Goal: Obtain resource: Download file/media

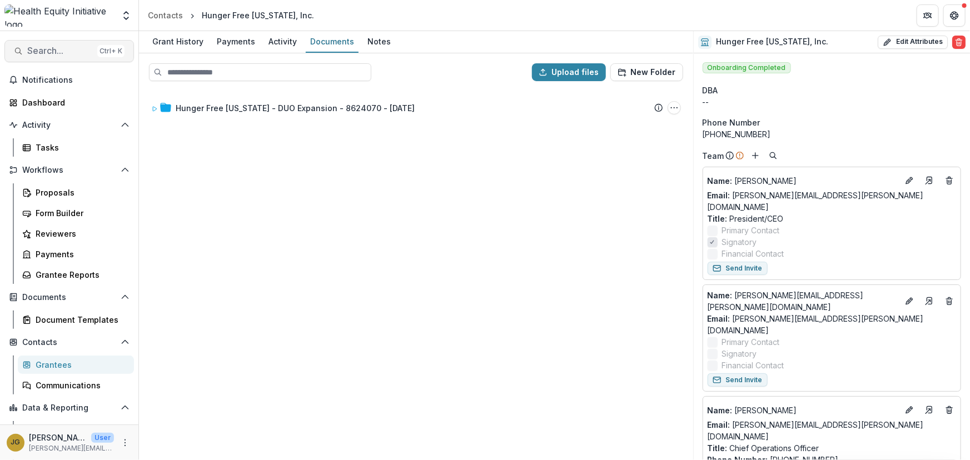
click at [46, 46] on span "Search..." at bounding box center [60, 51] width 66 height 11
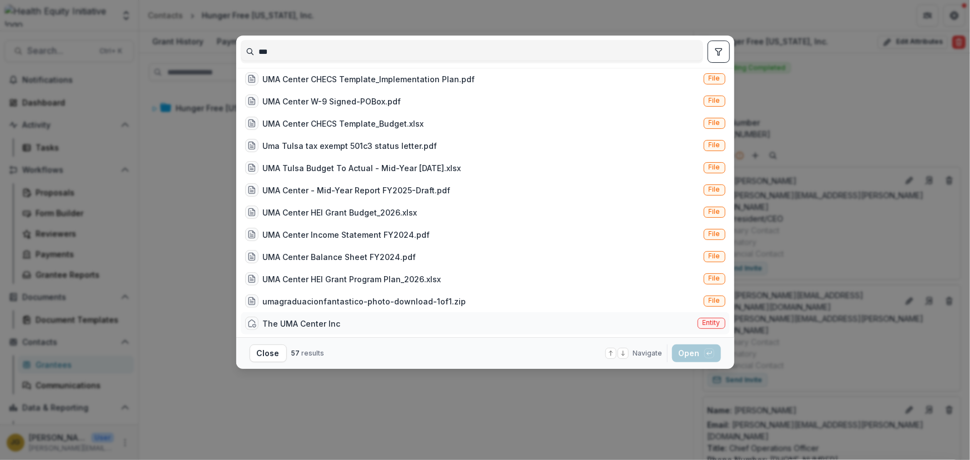
type input "***"
click at [324, 323] on div "The UMA Center Inc" at bounding box center [302, 324] width 78 height 12
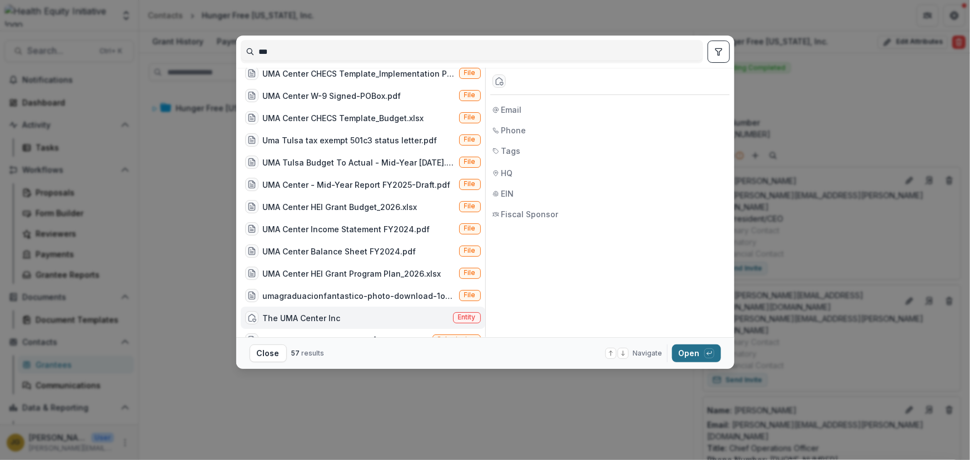
click at [682, 354] on button "Open with enter key" at bounding box center [696, 354] width 49 height 18
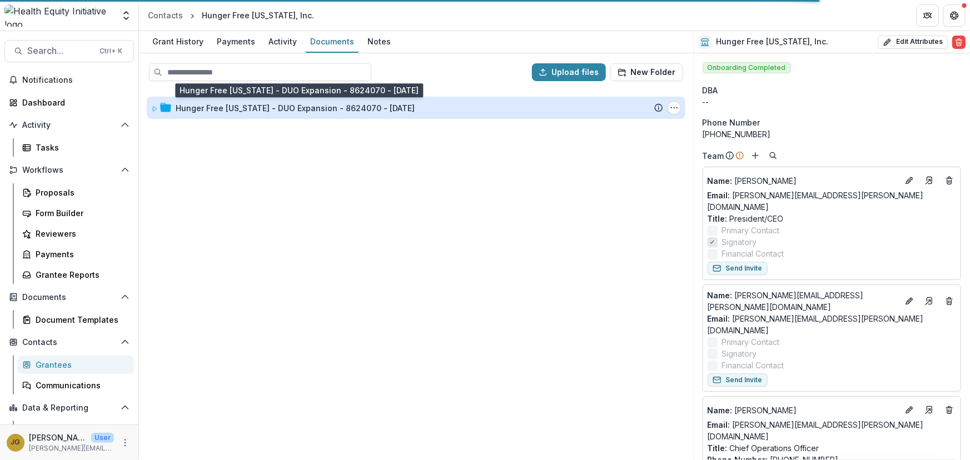
click at [267, 110] on div "Hunger Free Oklahoma - DUO Expansion - 8624070 - 10/1/2022" at bounding box center [295, 108] width 239 height 12
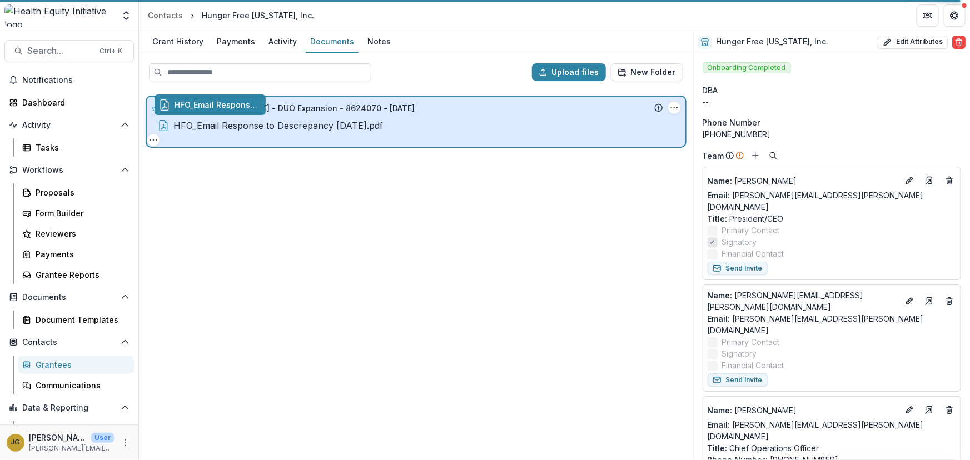
drag, startPoint x: 247, startPoint y: 135, endPoint x: 255, endPoint y: 111, distance: 25.1
click at [255, 111] on div "Upload files New Folder Hunger Free Oklahoma - DUO Expansion - 8624070 - 10/1/2…" at bounding box center [416, 256] width 554 height 407
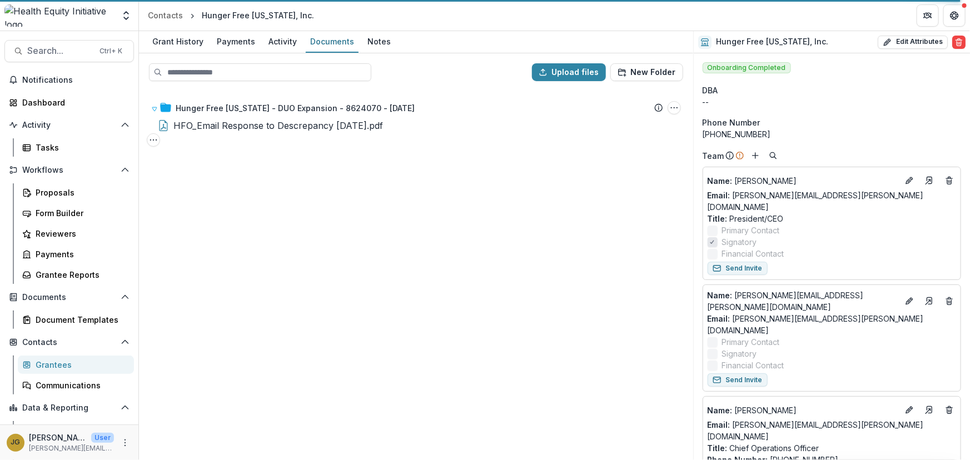
click at [271, 194] on div "Hunger Free Oklahoma - DUO Expansion - 8624070 - 10/1/2022 Submission Temelio P…" at bounding box center [416, 274] width 552 height 369
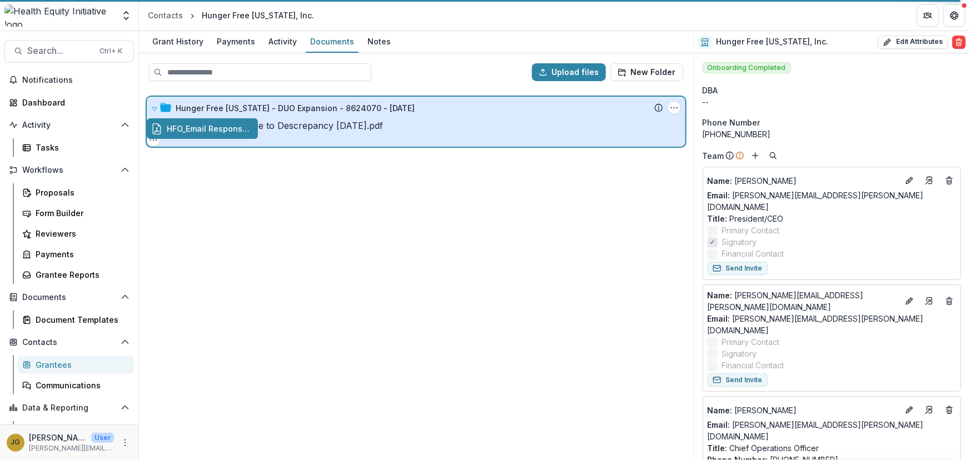
drag, startPoint x: 224, startPoint y: 132, endPoint x: 229, endPoint y: 106, distance: 26.1
click at [229, 106] on div "Upload files New Folder Hunger Free Oklahoma - DUO Expansion - 8624070 - 10/1/2…" at bounding box center [416, 256] width 554 height 407
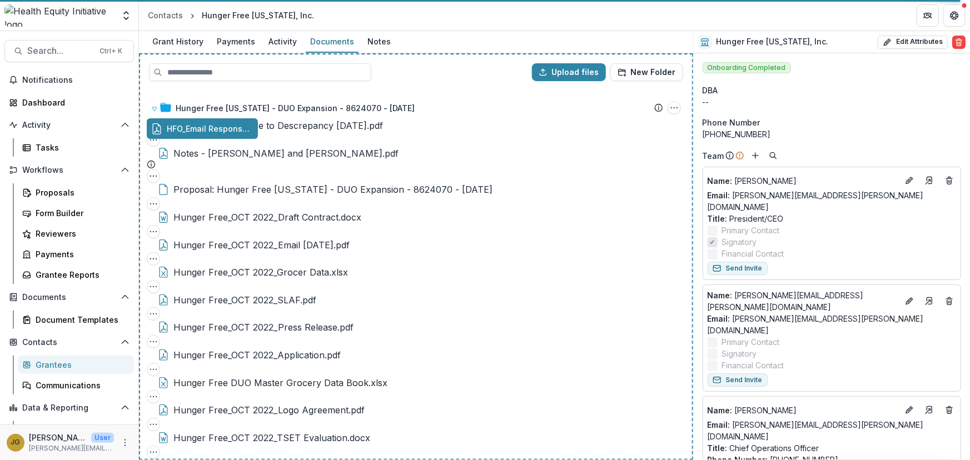
drag, startPoint x: 182, startPoint y: 130, endPoint x: 188, endPoint y: 102, distance: 28.0
click at [188, 102] on div "Upload files New Folder Hunger Free Oklahoma - DUO Expansion - 8624070 - 10/1/2…" at bounding box center [416, 256] width 554 height 407
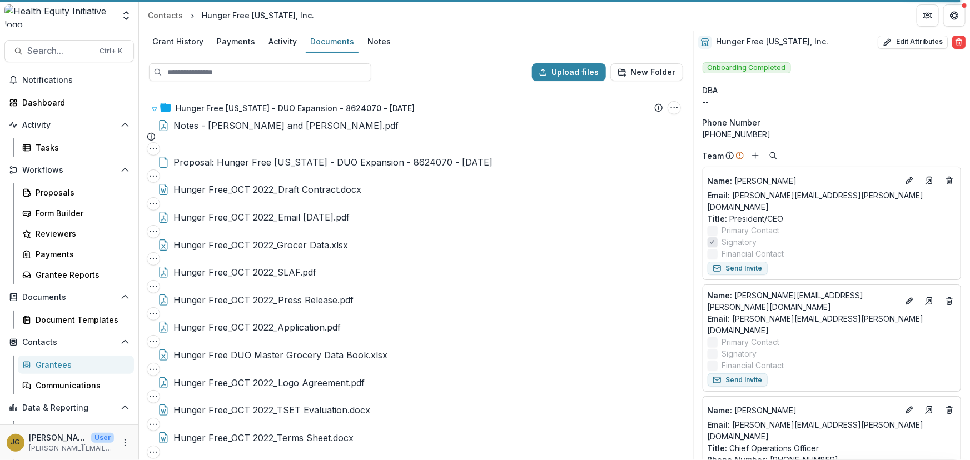
click at [467, 239] on div "Hunger Free_OCT 2022_Grocer Data.xlsx File Options Download Rename Delete" at bounding box center [416, 253] width 539 height 28
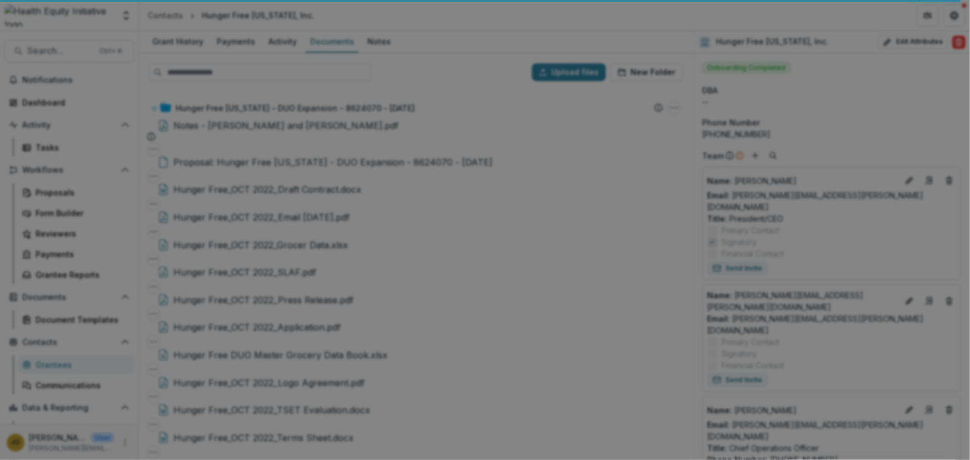
click at [9, 460] on icon "Close" at bounding box center [4, 468] width 9 height 9
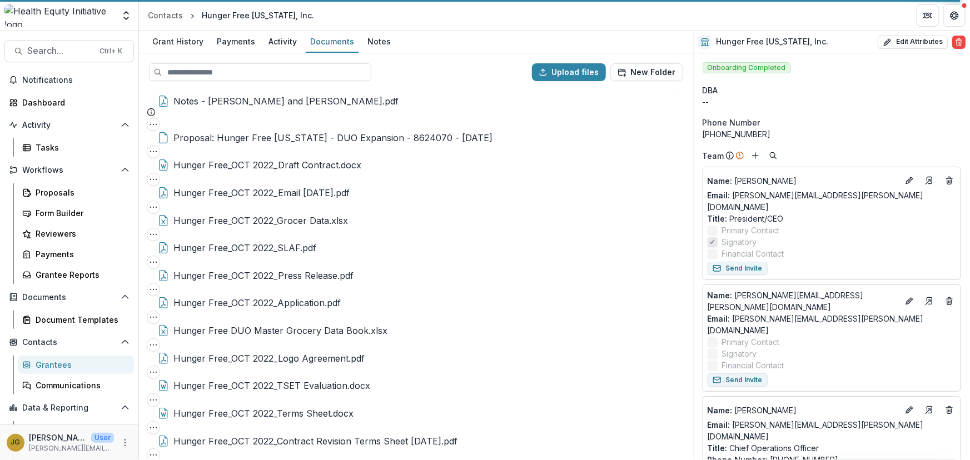
scroll to position [0, 0]
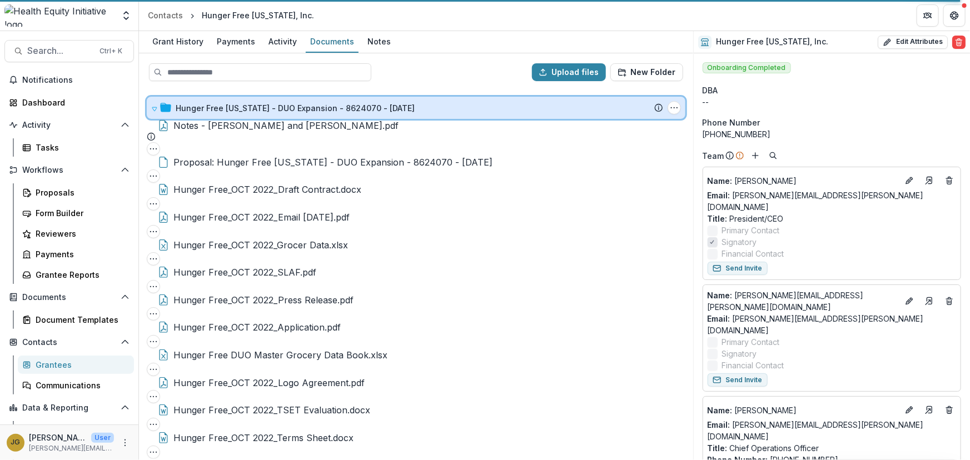
click at [151, 107] on icon at bounding box center [154, 109] width 7 height 7
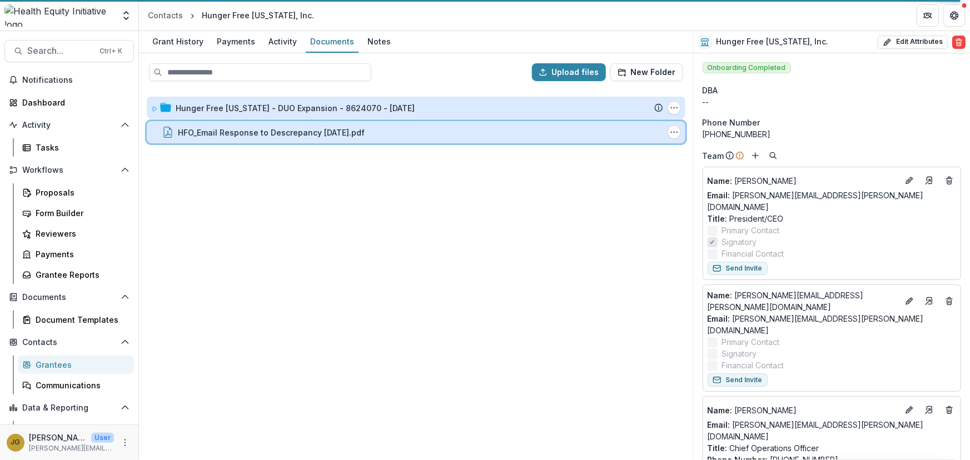
click at [169, 132] on icon at bounding box center [167, 132] width 11 height 11
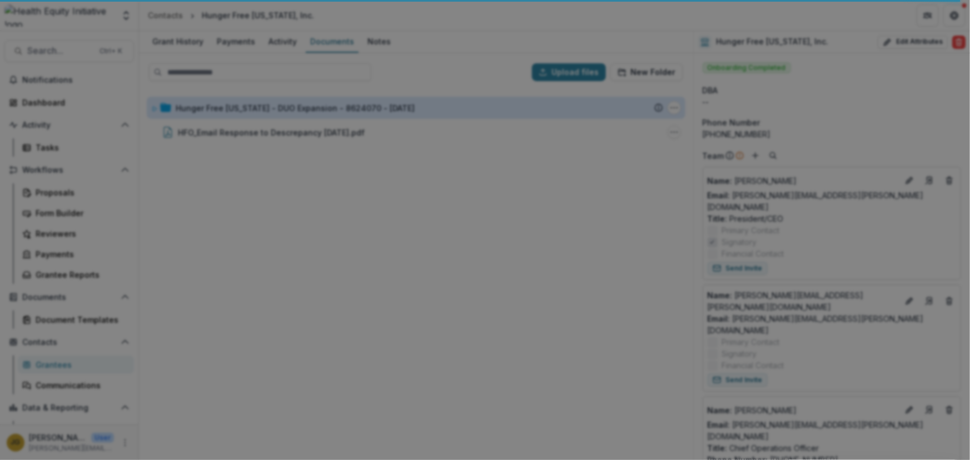
click at [9, 460] on icon "Close" at bounding box center [4, 468] width 9 height 9
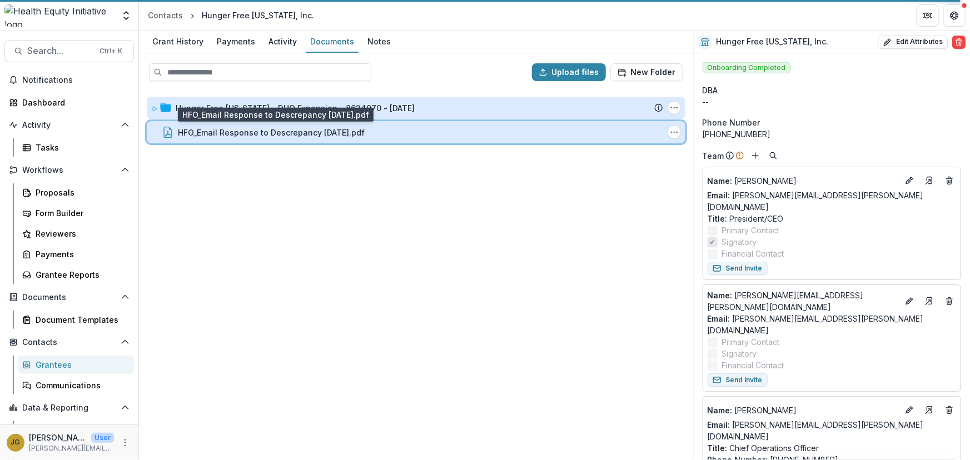
click at [361, 136] on div "HFO_Email Response to Descrepancy 7.23.25.pdf" at bounding box center [420, 133] width 485 height 12
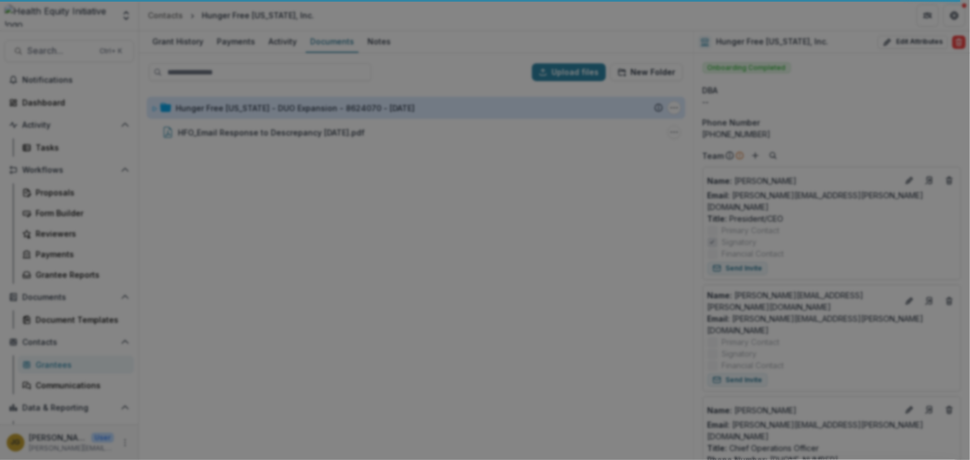
click at [9, 460] on button "Close" at bounding box center [4, 466] width 9 height 13
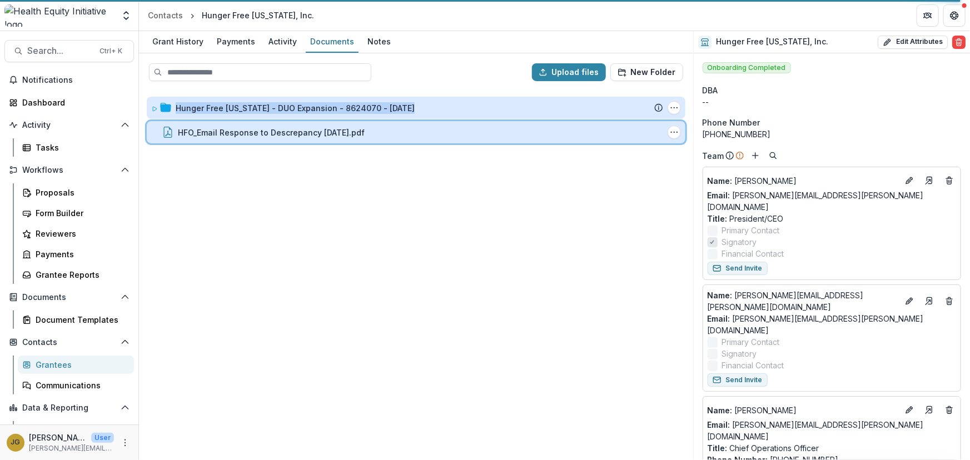
drag, startPoint x: 168, startPoint y: 131, endPoint x: 165, endPoint y: 103, distance: 28.6
click at [165, 103] on div "Hunger Free Oklahoma - DUO Expansion - 8624070 - 10/1/2022 Submission Temelio P…" at bounding box center [416, 274] width 552 height 369
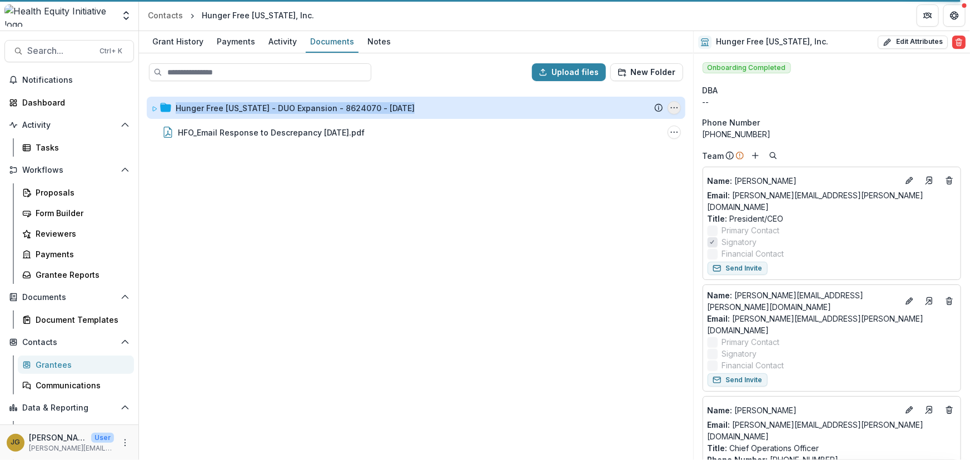
drag, startPoint x: 673, startPoint y: 134, endPoint x: 672, endPoint y: 105, distance: 28.9
click at [672, 105] on div "Hunger Free Oklahoma - DUO Expansion - 8624070 - 10/1/2022 Submission Temelio P…" at bounding box center [416, 274] width 552 height 369
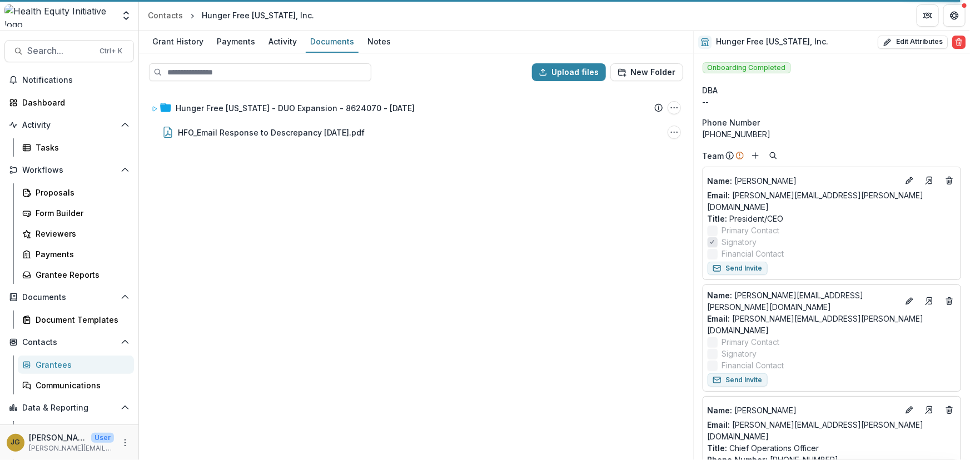
click at [652, 182] on div "Hunger Free Oklahoma - DUO Expansion - 8624070 - 10/1/2022 Submission Temelio P…" at bounding box center [416, 274] width 552 height 369
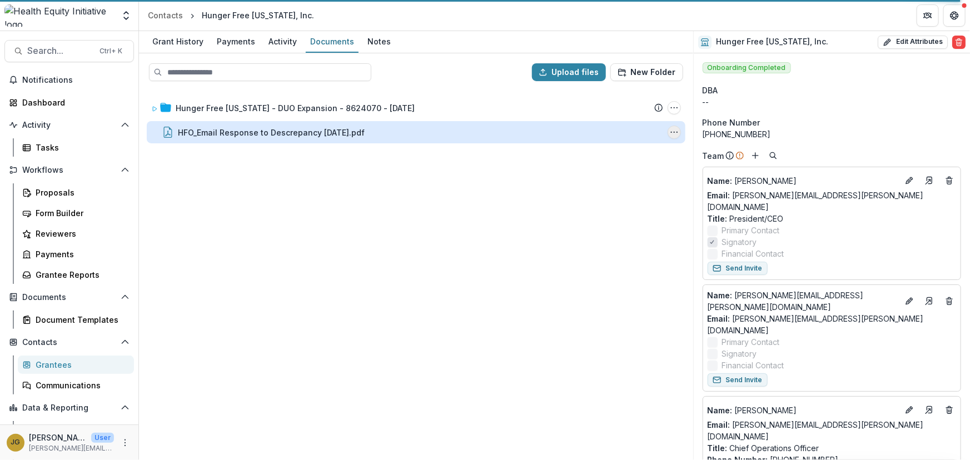
click at [677, 129] on icon "HFO_Email Response to Descrepancy 7.23.25.pdf Options" at bounding box center [674, 132] width 9 height 9
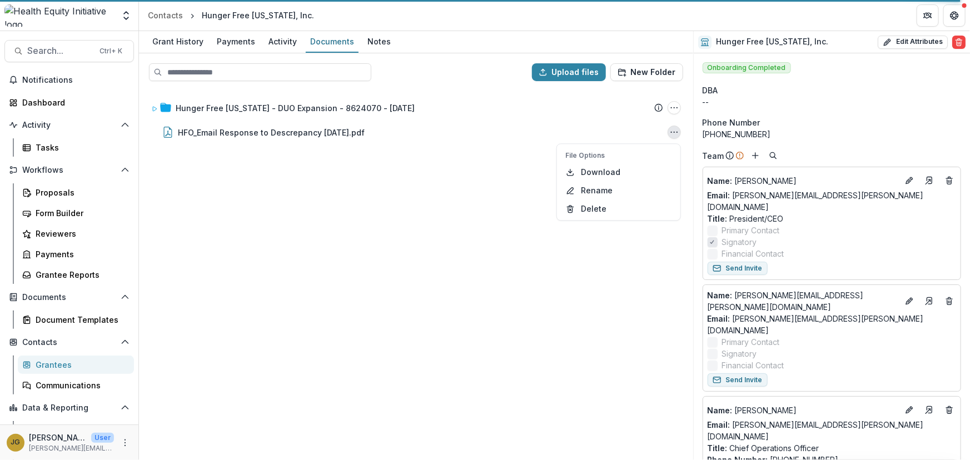
click at [345, 289] on div "Hunger Free Oklahoma - DUO Expansion - 8624070 - 10/1/2022 Submission Temelio P…" at bounding box center [416, 274] width 552 height 369
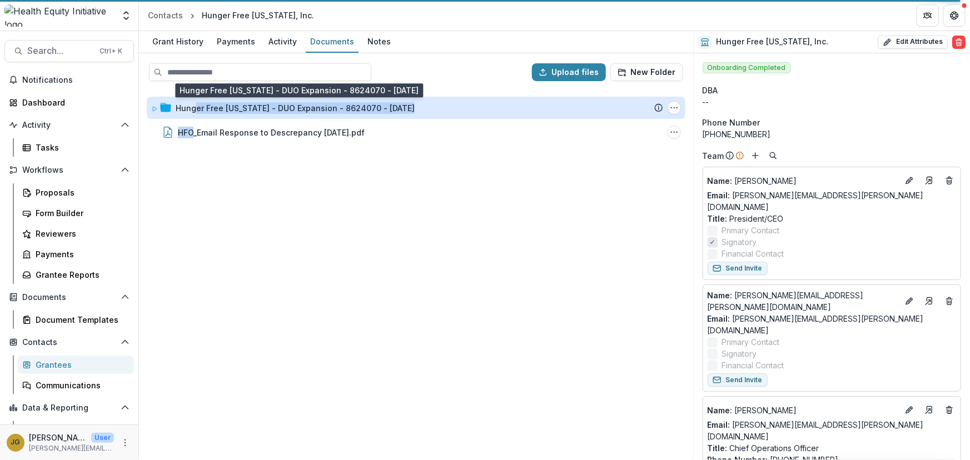
drag, startPoint x: 193, startPoint y: 131, endPoint x: 196, endPoint y: 109, distance: 22.5
click at [196, 109] on div "Hunger Free Oklahoma - DUO Expansion - 8624070 - 10/1/2022 Submission Temelio P…" at bounding box center [416, 274] width 552 height 369
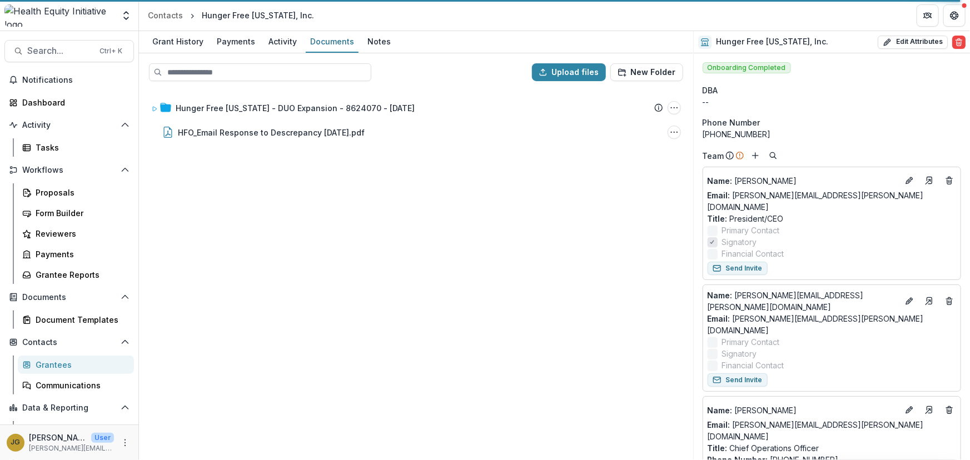
click at [237, 187] on div "Hunger Free Oklahoma - DUO Expansion - 8624070 - 10/1/2022 Submission Temelio P…" at bounding box center [416, 274] width 552 height 369
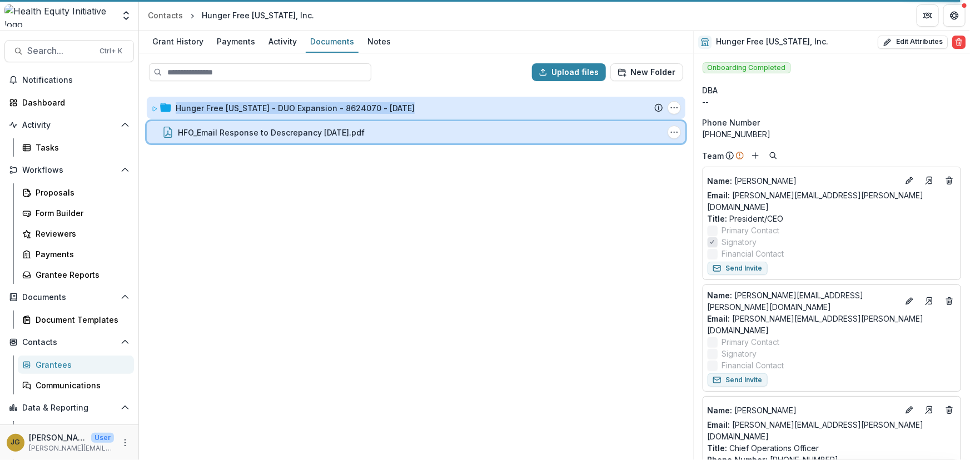
drag, startPoint x: 168, startPoint y: 131, endPoint x: 172, endPoint y: 106, distance: 25.2
click at [172, 106] on div "Hunger Free Oklahoma - DUO Expansion - 8624070 - 10/1/2022 Submission Temelio P…" at bounding box center [416, 274] width 552 height 369
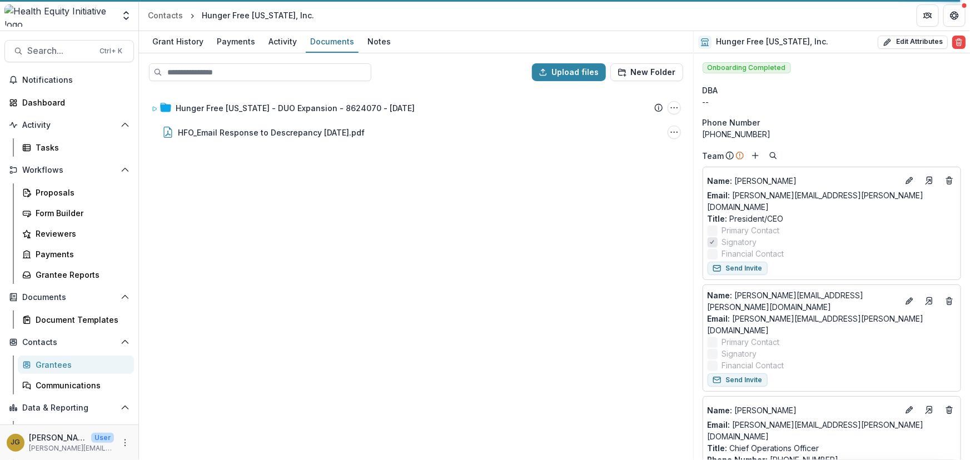
click at [390, 202] on div "Hunger Free Oklahoma - DUO Expansion - 8624070 - 10/1/2022 Submission Temelio P…" at bounding box center [416, 274] width 552 height 369
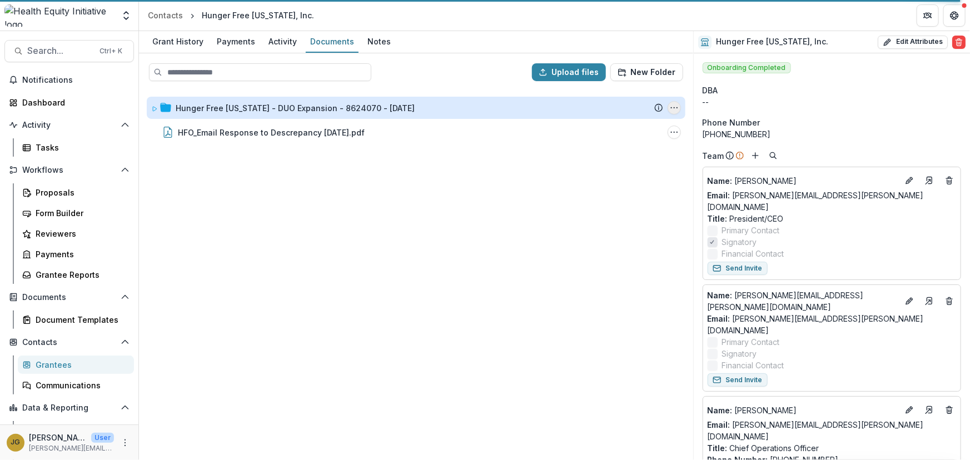
drag, startPoint x: 673, startPoint y: 131, endPoint x: 671, endPoint y: 108, distance: 22.9
click at [671, 108] on div "Hunger Free Oklahoma - DUO Expansion - 8624070 - 10/1/2022 Submission Temelio P…" at bounding box center [416, 274] width 552 height 369
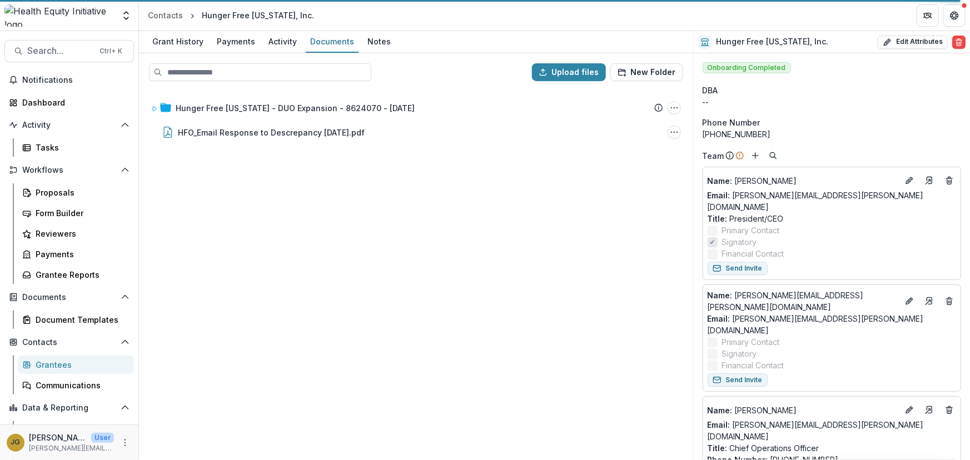
click at [567, 194] on div "Hunger Free Oklahoma - DUO Expansion - 8624070 - 10/1/2022 Submission Temelio P…" at bounding box center [416, 274] width 552 height 369
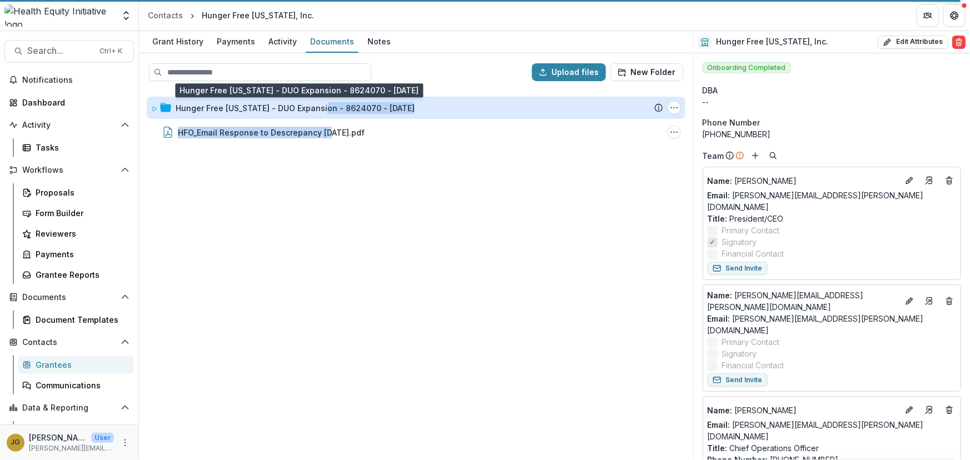
drag, startPoint x: 326, startPoint y: 137, endPoint x: 326, endPoint y: 103, distance: 33.4
click at [326, 103] on div "Hunger Free Oklahoma - DUO Expansion - 8624070 - 10/1/2022 Submission Temelio P…" at bounding box center [416, 274] width 552 height 369
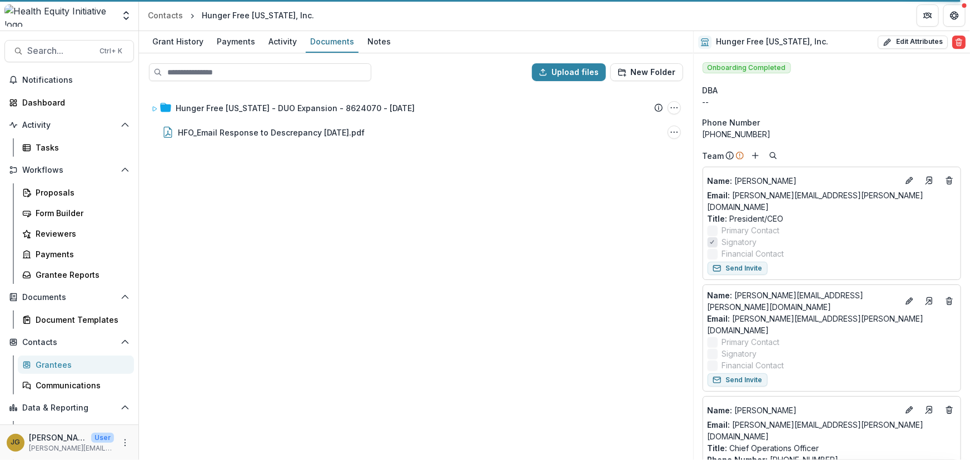
click at [479, 219] on div "Hunger Free Oklahoma - DUO Expansion - 8624070 - 10/1/2022 Submission Temelio P…" at bounding box center [416, 274] width 552 height 369
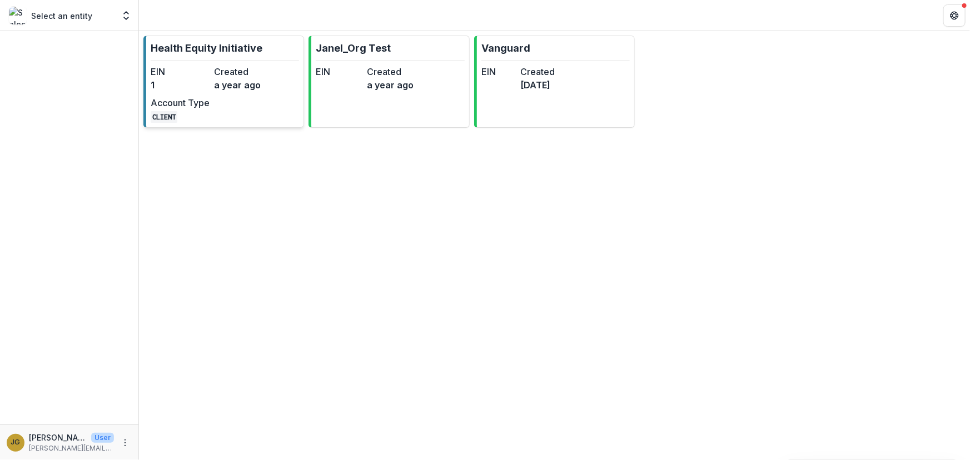
click at [186, 46] on p "Health Equity Initiative" at bounding box center [207, 48] width 112 height 15
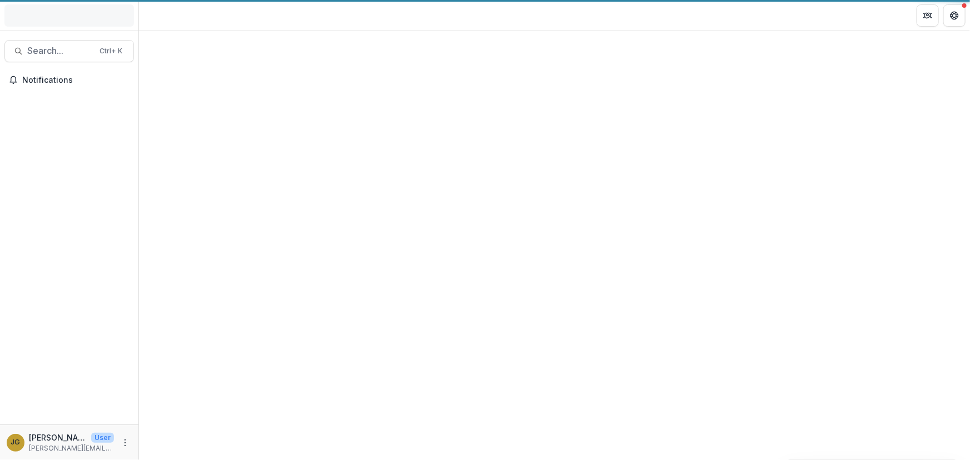
click at [186, 46] on div at bounding box center [554, 245] width 831 height 429
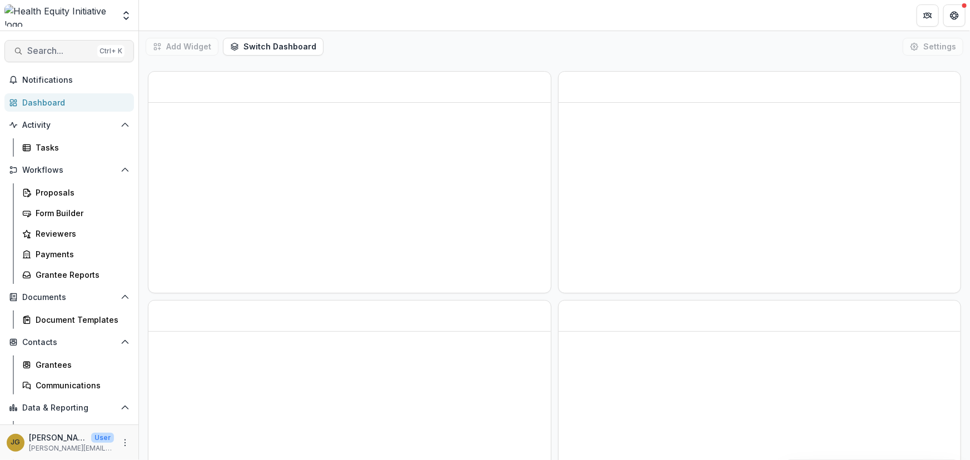
click at [39, 54] on span "Search..." at bounding box center [60, 51] width 66 height 11
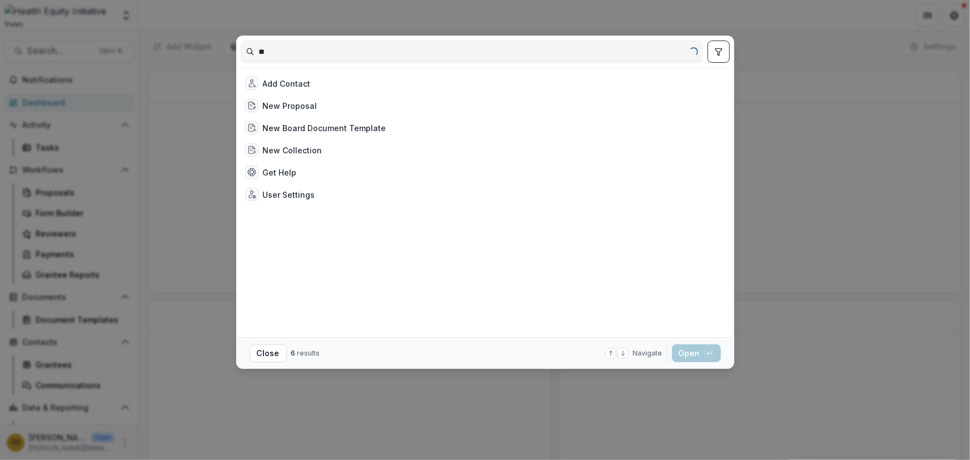
type input "*"
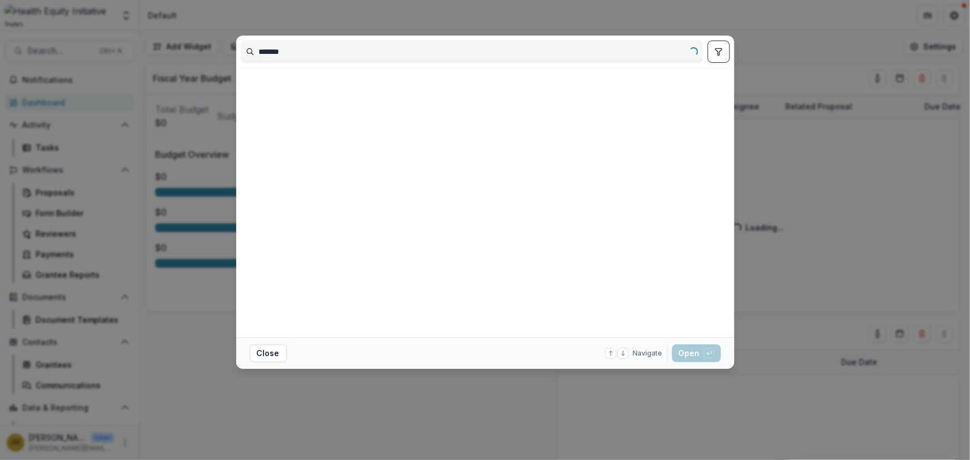
type input "*******"
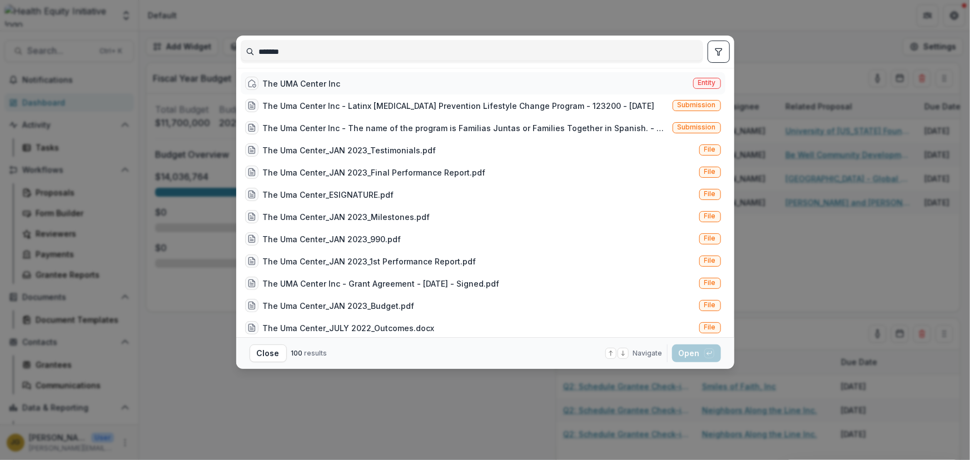
click at [288, 83] on div "The UMA Center Inc" at bounding box center [302, 84] width 78 height 12
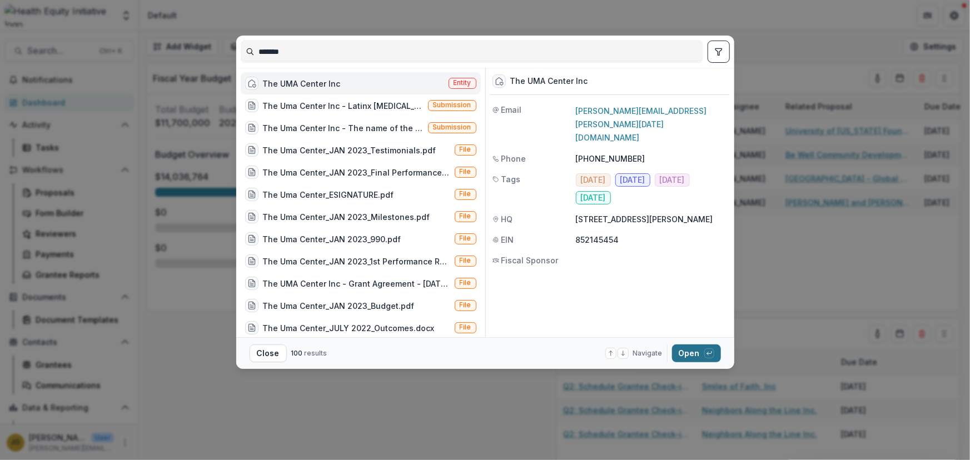
click at [697, 358] on button "Open with enter key" at bounding box center [696, 354] width 49 height 18
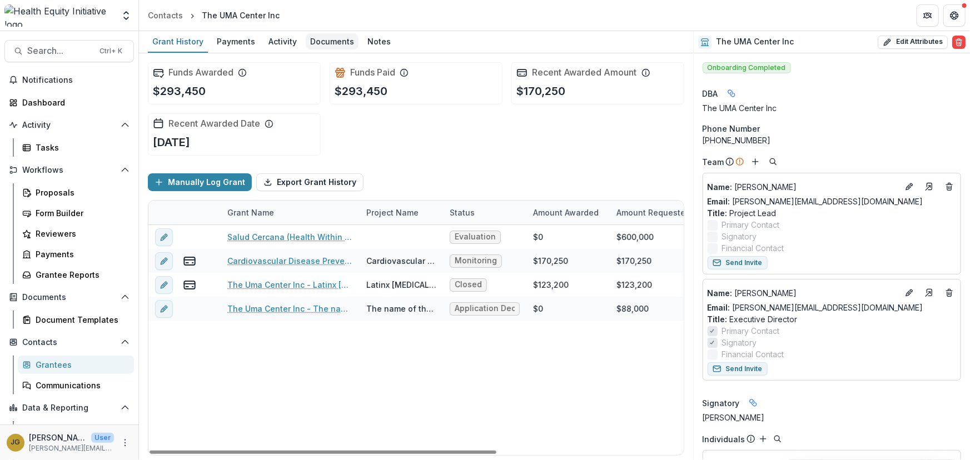
click at [322, 43] on div "Documents" at bounding box center [332, 41] width 53 height 16
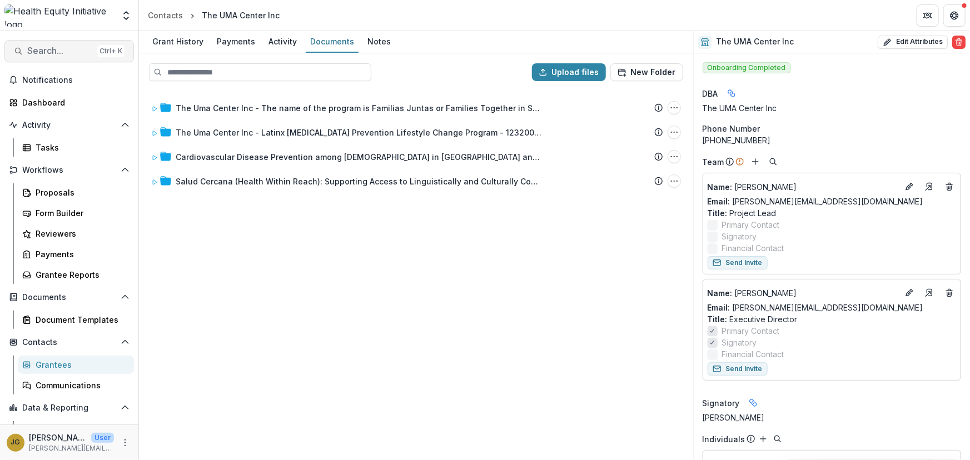
click at [49, 48] on span "Search..." at bounding box center [60, 51] width 66 height 11
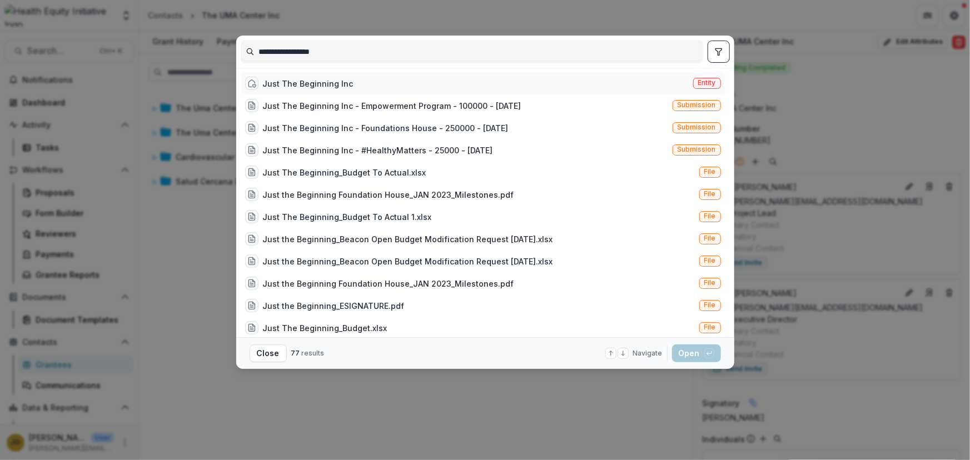
type input "**********"
click at [300, 84] on div "Just The Beginning Inc" at bounding box center [308, 84] width 91 height 12
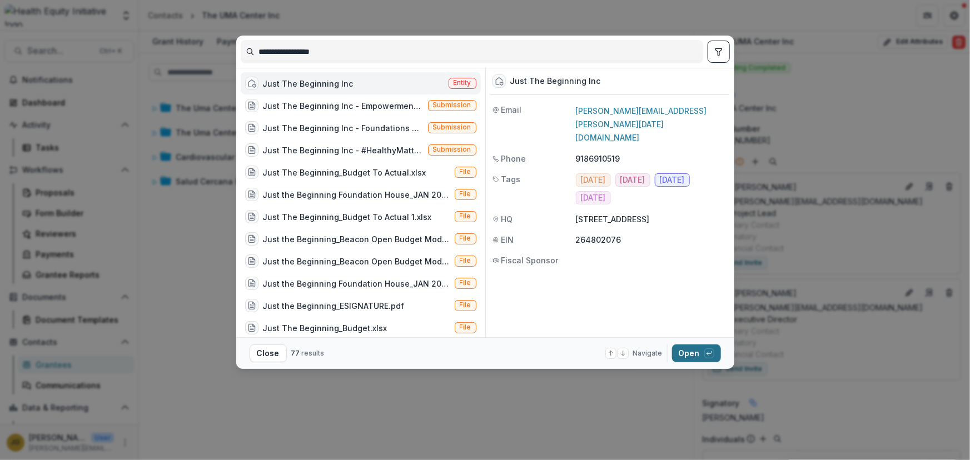
click at [697, 349] on button "Open with enter key" at bounding box center [696, 354] width 49 height 18
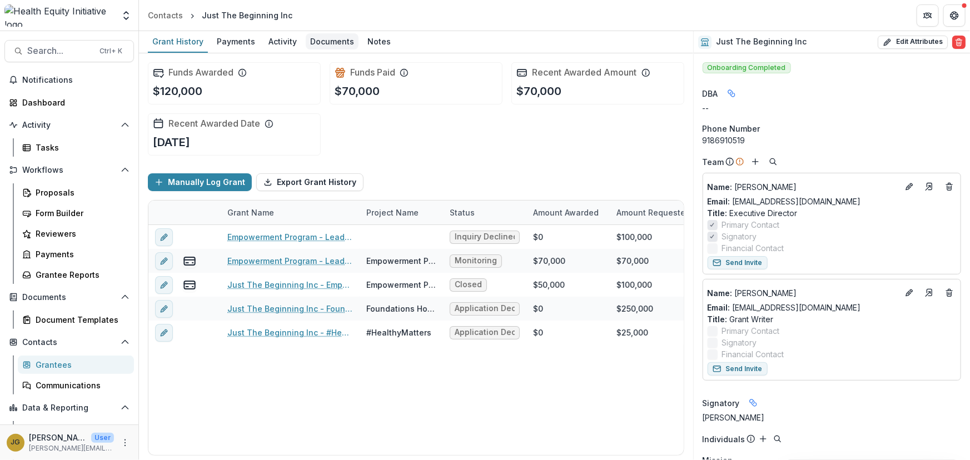
click at [322, 41] on div "Documents" at bounding box center [332, 41] width 53 height 16
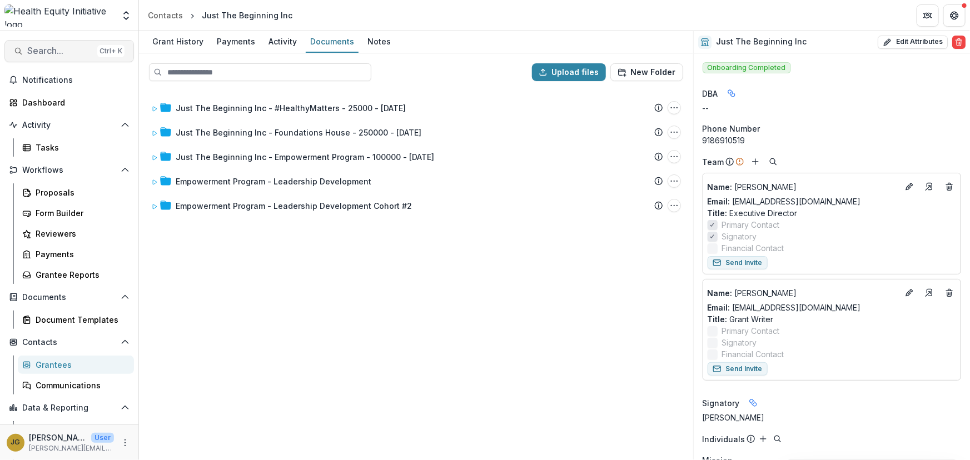
click at [44, 50] on span "Search..." at bounding box center [60, 51] width 66 height 11
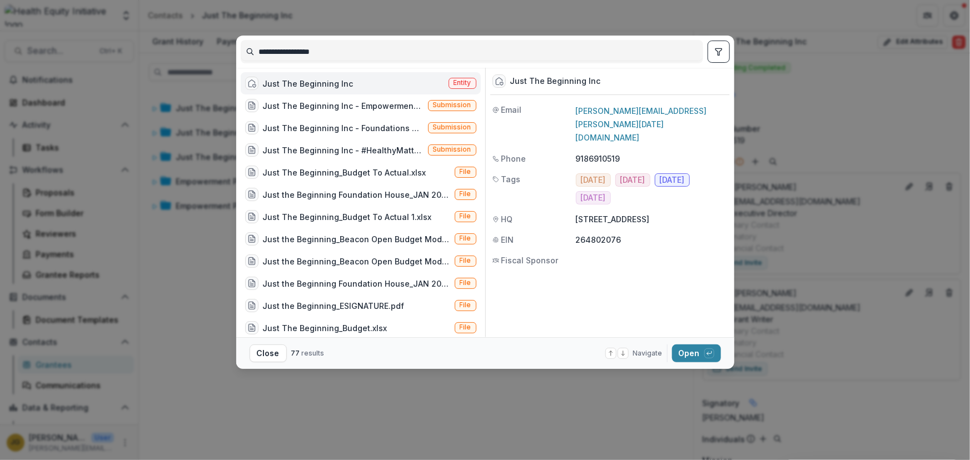
drag, startPoint x: 341, startPoint y: 51, endPoint x: 251, endPoint y: 48, distance: 89.5
click at [251, 48] on input "**********" at bounding box center [471, 52] width 461 height 18
type input "****"
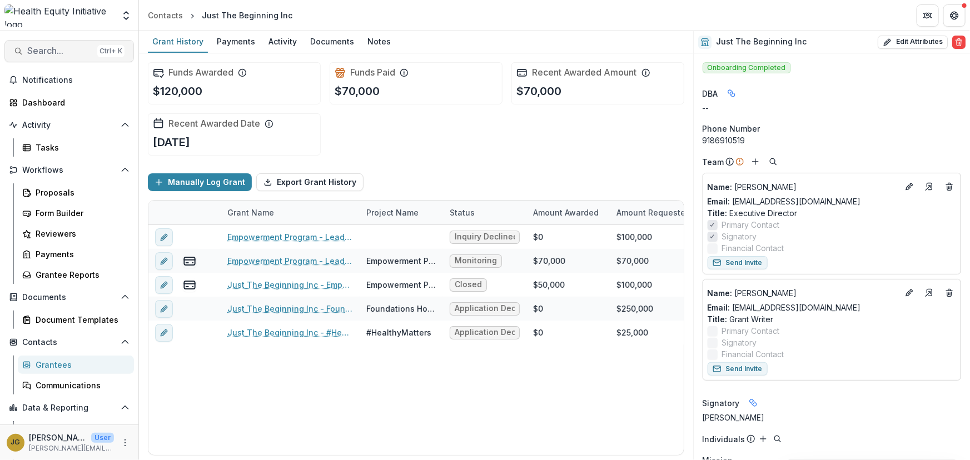
click at [51, 50] on span "Search..." at bounding box center [60, 51] width 66 height 11
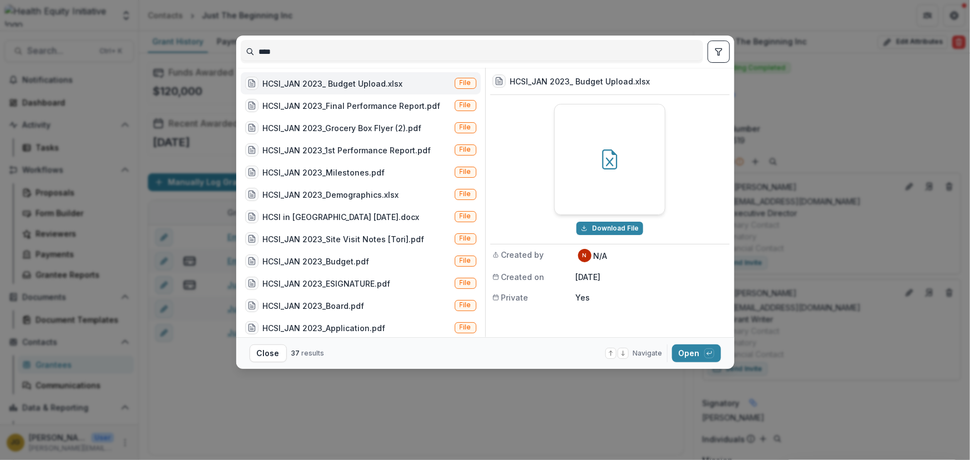
drag, startPoint x: 279, startPoint y: 51, endPoint x: 214, endPoint y: 44, distance: 65.3
click at [214, 44] on div "**** HCSI_JAN 2023_ Budget Upload.xlsx File HCSI_JAN 2023_Final Performance Rep…" at bounding box center [485, 230] width 970 height 460
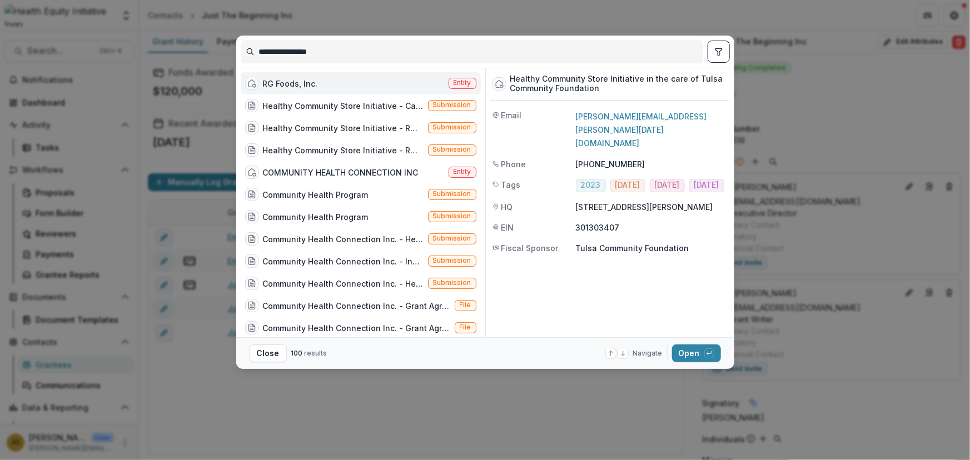
type input "**********"
click at [279, 82] on div "RG Foods, Inc." at bounding box center [290, 84] width 55 height 12
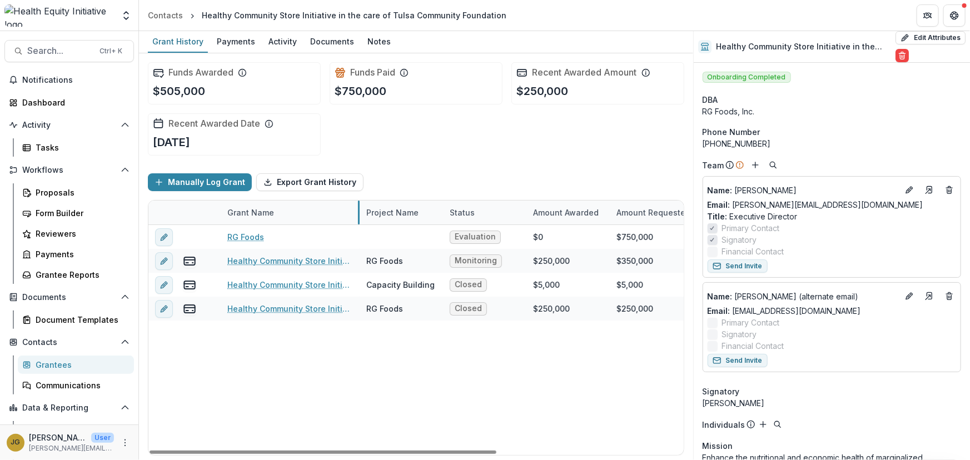
drag, startPoint x: 359, startPoint y: 208, endPoint x: 319, endPoint y: 214, distance: 40.3
click at [317, 41] on div "Documents" at bounding box center [332, 41] width 53 height 16
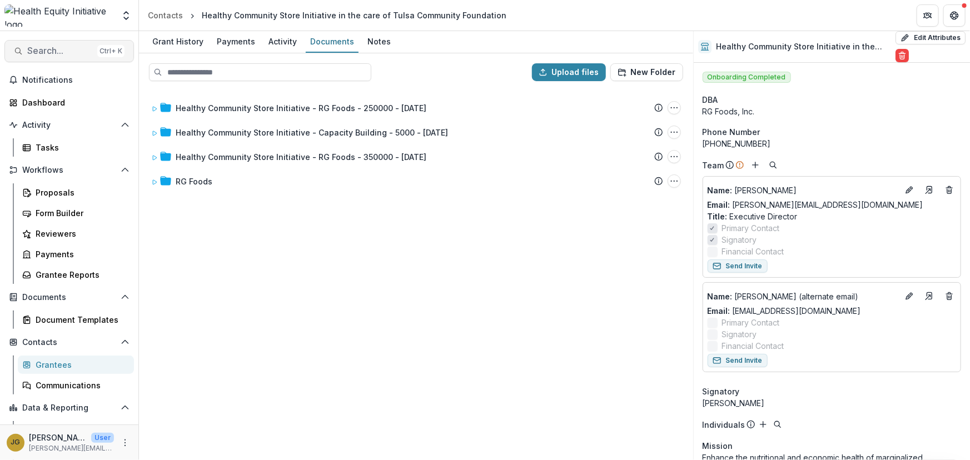
click at [47, 51] on span "Search..." at bounding box center [60, 51] width 66 height 11
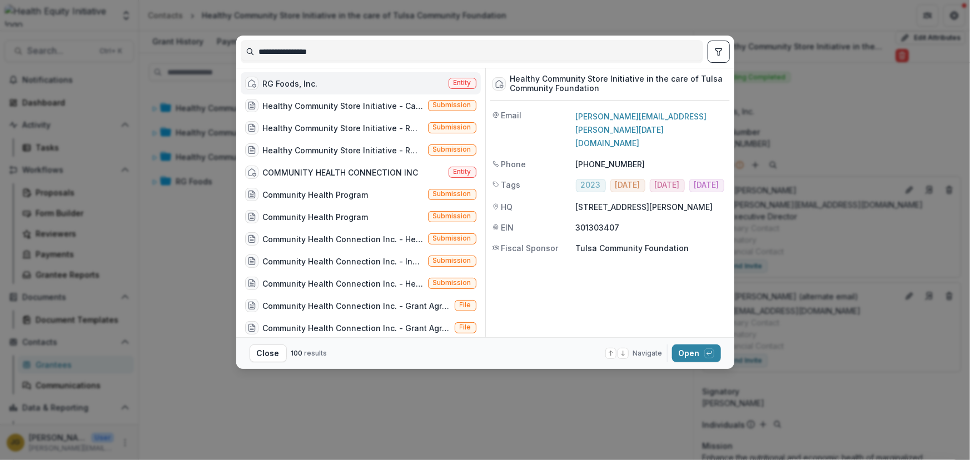
drag, startPoint x: 347, startPoint y: 54, endPoint x: 236, endPoint y: 56, distance: 111.8
click at [236, 56] on div "**********" at bounding box center [485, 52] width 498 height 32
type input "**********"
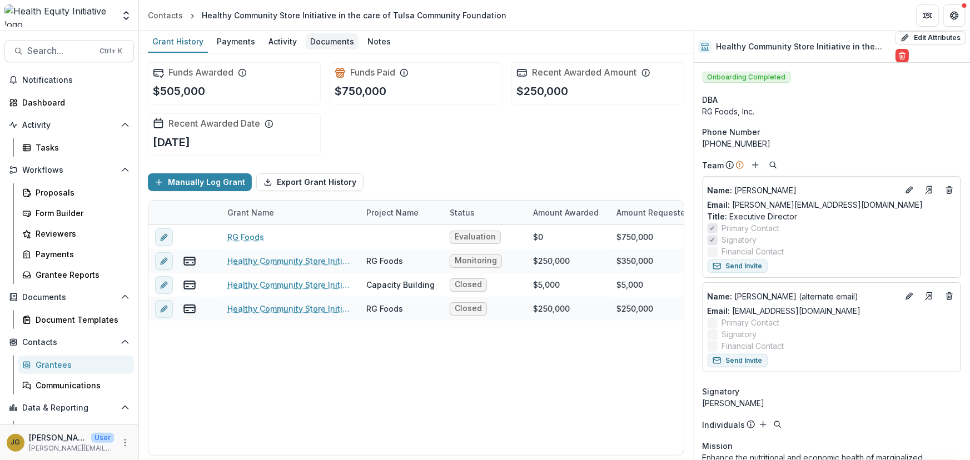
click at [324, 39] on div "Documents" at bounding box center [332, 41] width 53 height 16
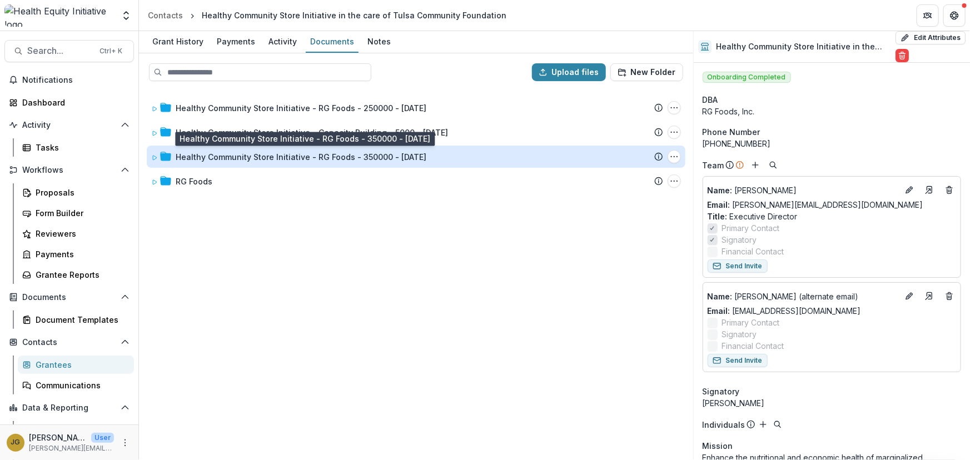
click at [227, 159] on div "Healthy Community Store Initiative - RG Foods - 350000 - [DATE]" at bounding box center [301, 157] width 251 height 12
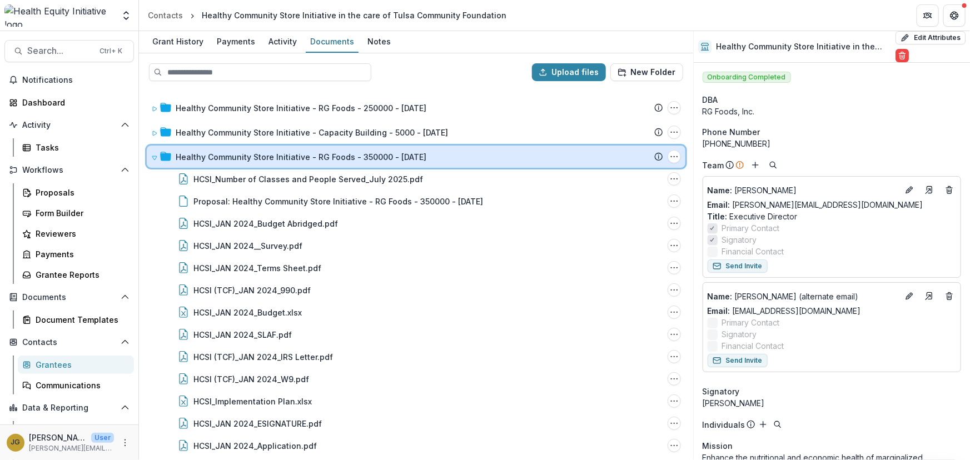
click at [156, 155] on icon at bounding box center [154, 158] width 7 height 7
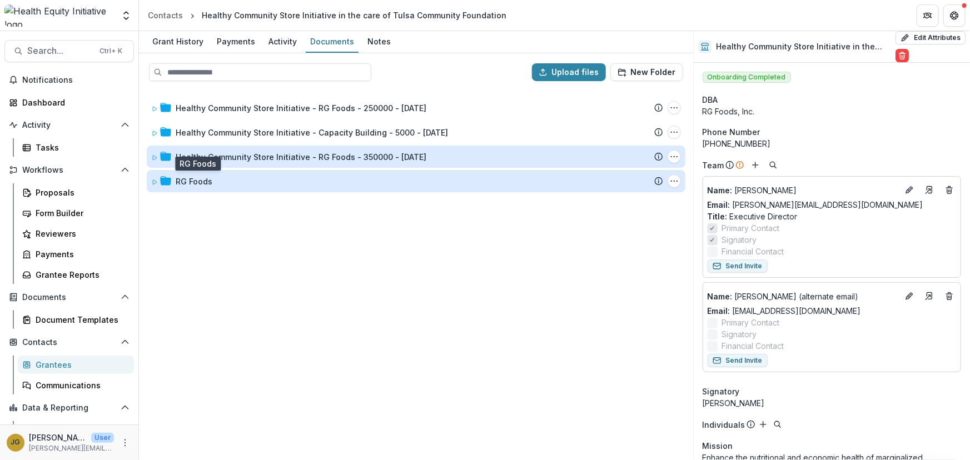
click at [186, 182] on div "RG Foods" at bounding box center [194, 182] width 37 height 12
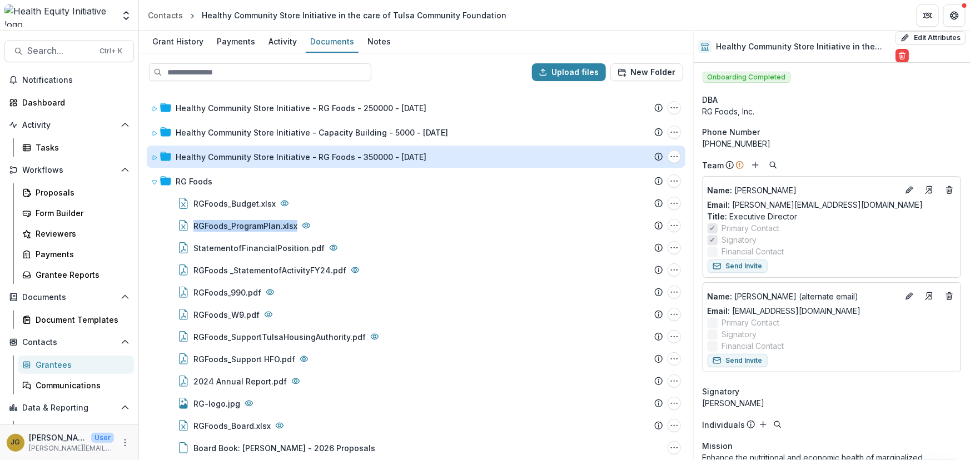
drag, startPoint x: 688, startPoint y: 206, endPoint x: 692, endPoint y: 232, distance: 26.4
click at [692, 232] on div "Healthy Community Store Initiative - RG Foods - 250000 - [DATE] Submission Teme…" at bounding box center [416, 274] width 552 height 369
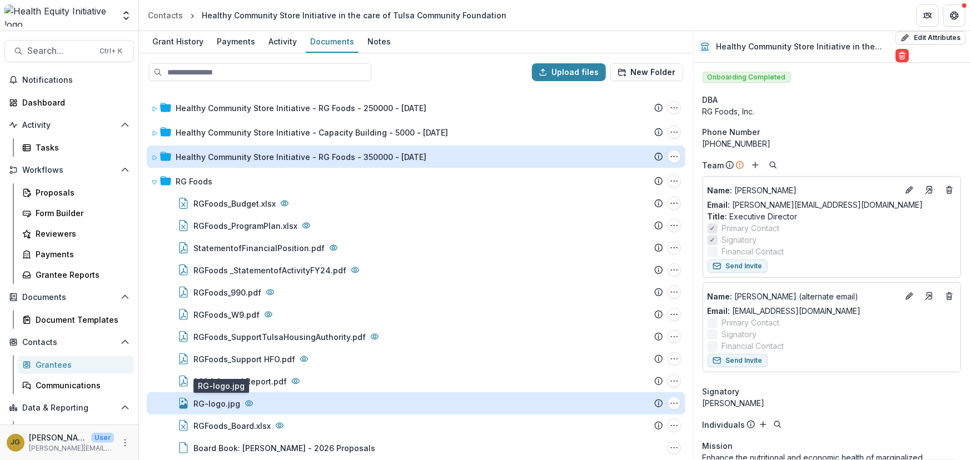
click at [205, 402] on div "RG-logo.jpg" at bounding box center [216, 404] width 47 height 12
click at [205, 403] on link "Download" at bounding box center [485, 412] width 614 height 18
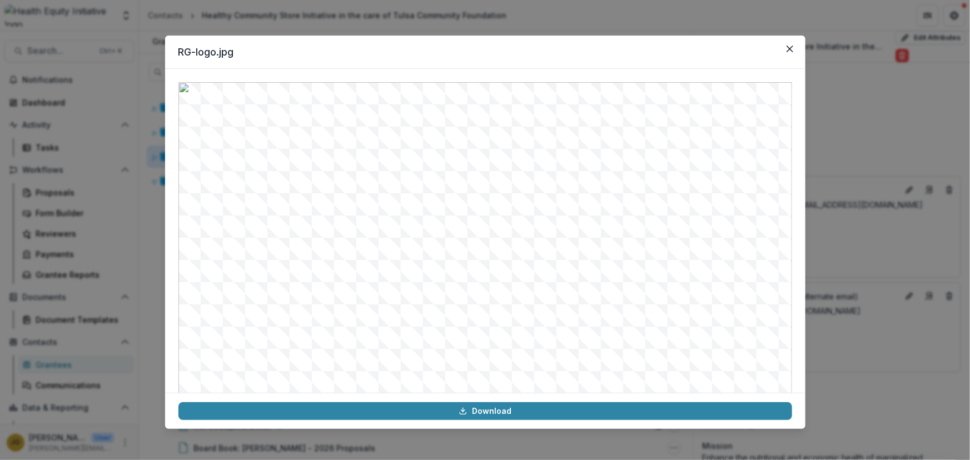
click at [903, 111] on div "RG-logo.jpg Download" at bounding box center [485, 230] width 970 height 460
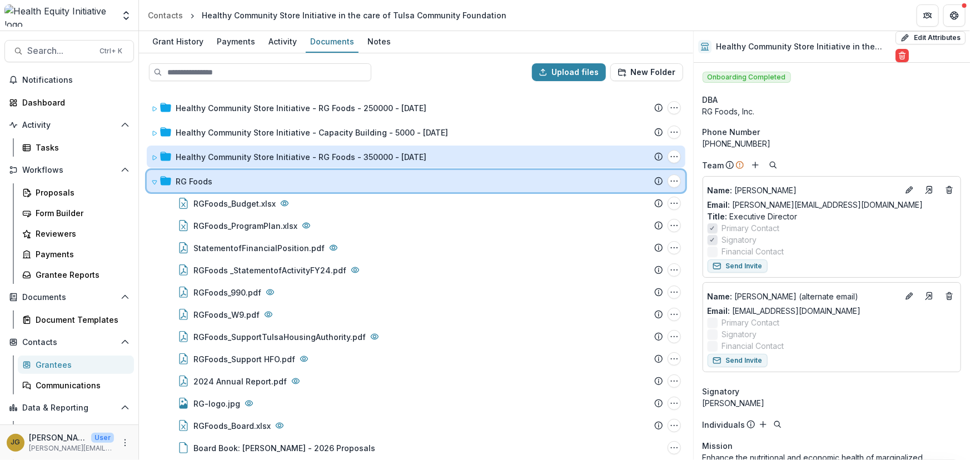
click at [155, 181] on icon at bounding box center [154, 182] width 7 height 7
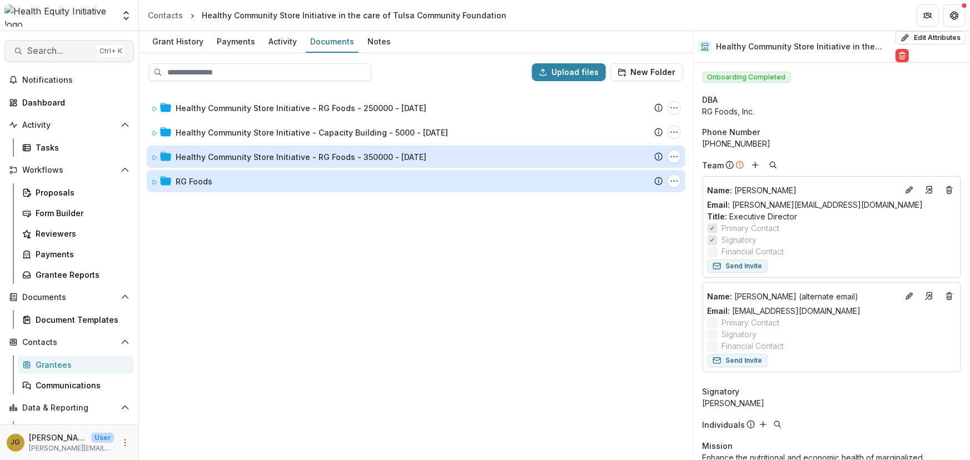
click at [40, 51] on span "Search..." at bounding box center [60, 51] width 66 height 11
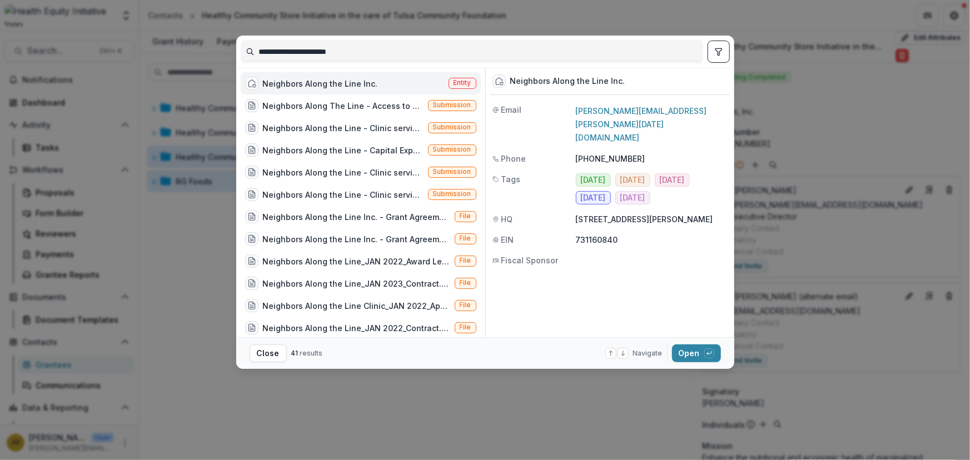
click at [322, 85] on div "Neighbors Along the Line Inc." at bounding box center [320, 84] width 115 height 12
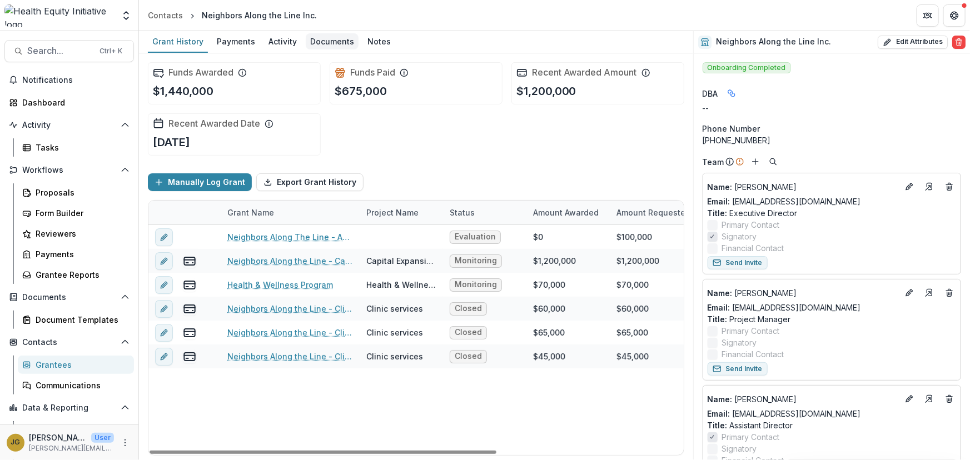
click at [322, 41] on div "Documents" at bounding box center [332, 41] width 53 height 16
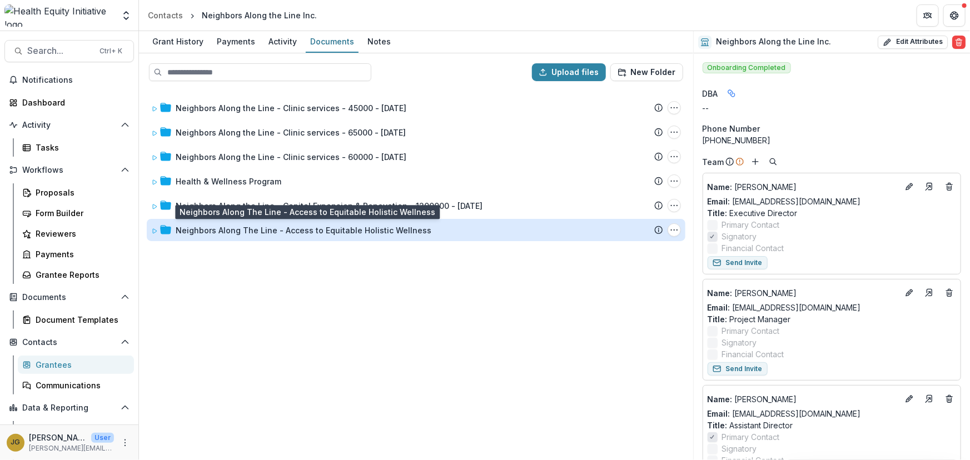
click at [285, 230] on div "Neighbors Along The Line - Access to Equitable Holistic Wellness" at bounding box center [304, 231] width 256 height 12
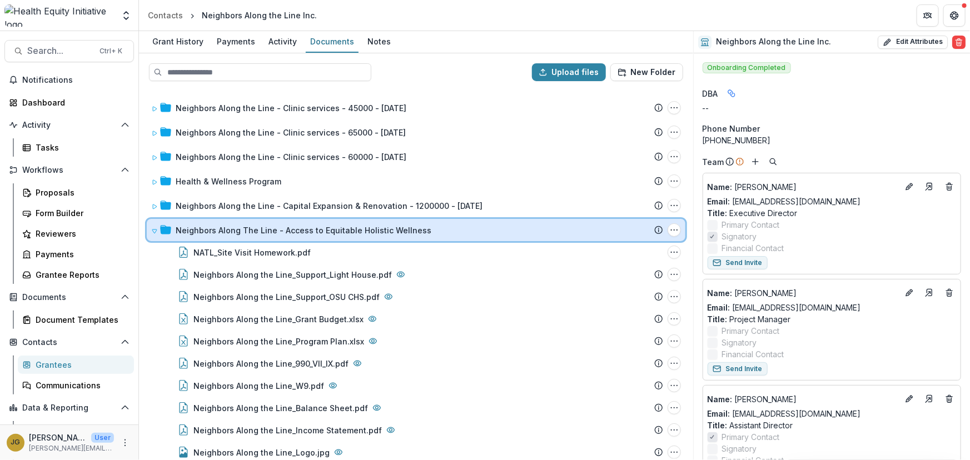
click at [152, 231] on icon at bounding box center [154, 231] width 7 height 7
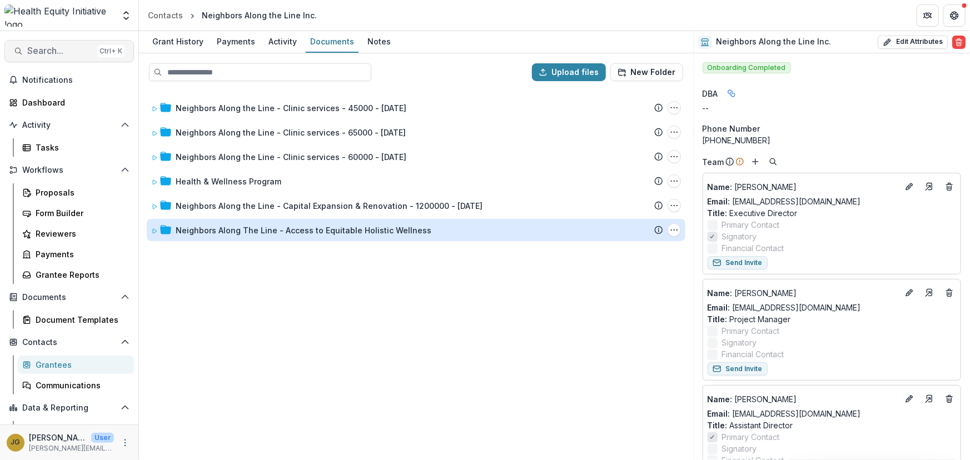
click at [28, 49] on span "Search..." at bounding box center [60, 51] width 66 height 11
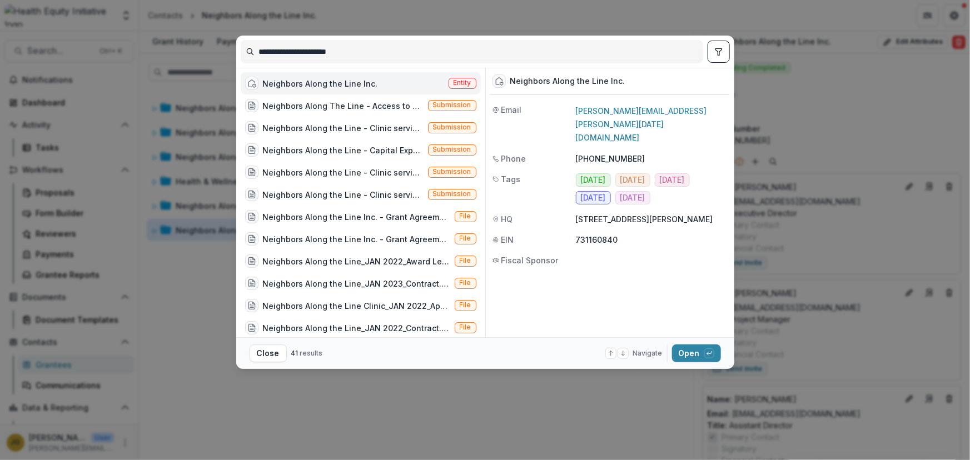
drag, startPoint x: 353, startPoint y: 51, endPoint x: 241, endPoint y: 49, distance: 112.3
click at [241, 49] on input "**********" at bounding box center [471, 52] width 461 height 18
type input "*"
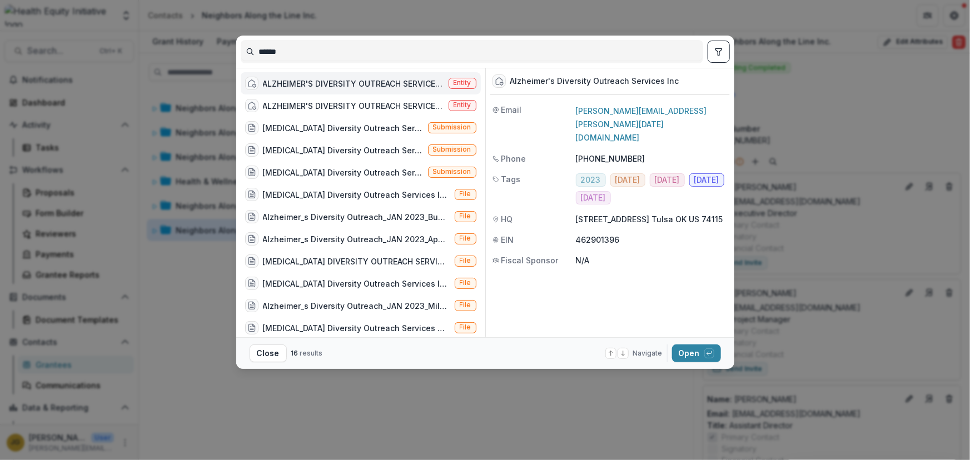
type input "******"
click at [350, 83] on div "ALZHEIMER'S DIVERSITY OUTREACH SERVICES INC" at bounding box center [353, 84] width 181 height 12
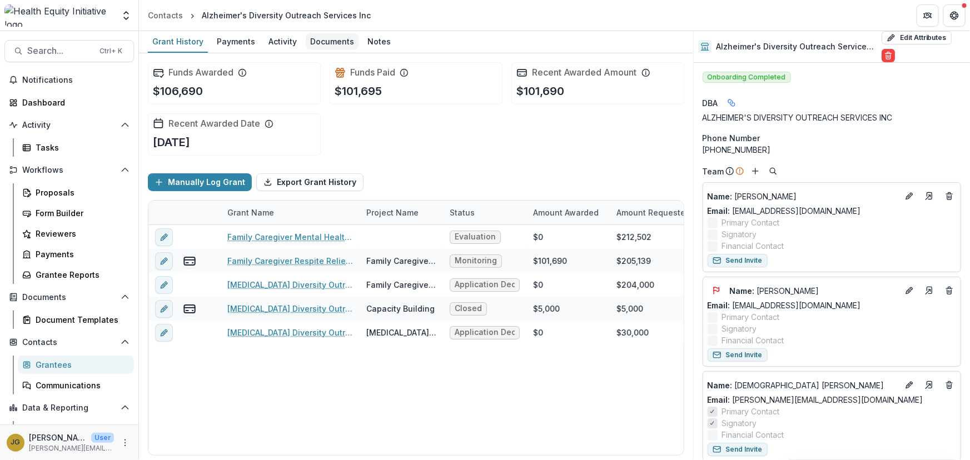
click at [315, 41] on div "Documents" at bounding box center [332, 41] width 53 height 16
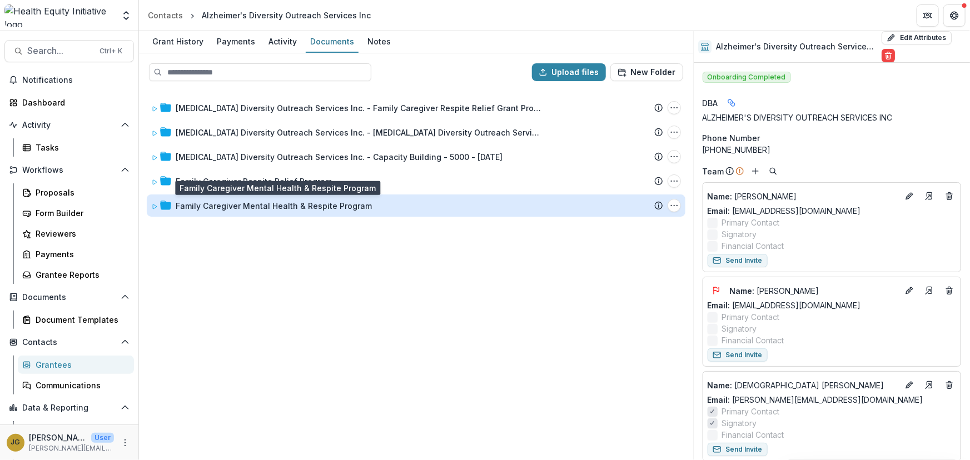
click at [225, 204] on div "Family Caregiver Mental Health & Respite Program" at bounding box center [274, 206] width 196 height 12
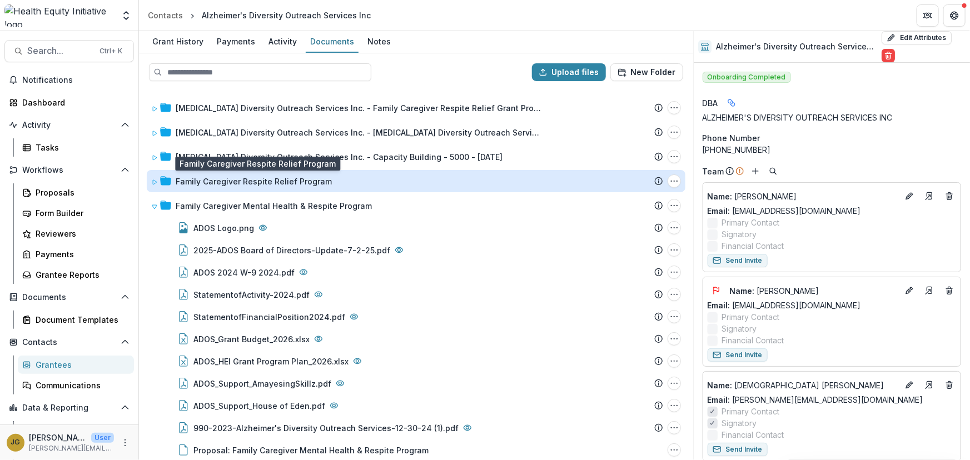
click at [217, 178] on div "Family Caregiver Respite Relief Program" at bounding box center [254, 182] width 156 height 12
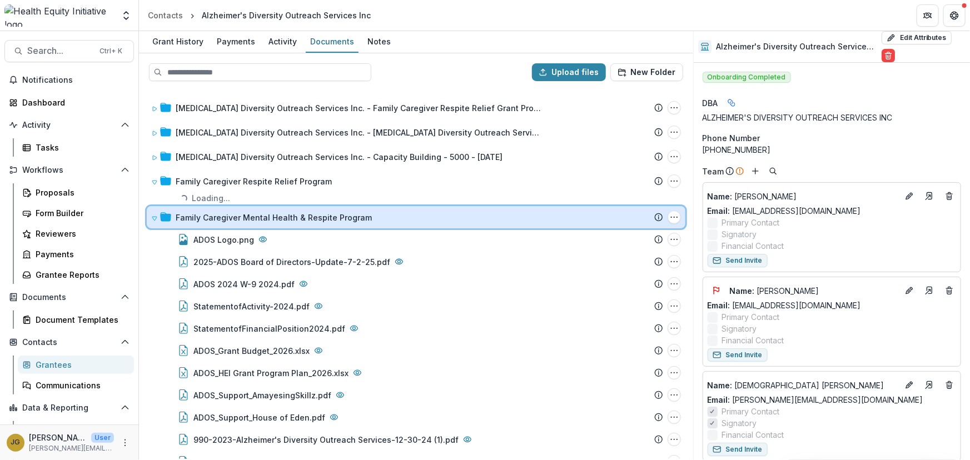
click at [152, 218] on icon at bounding box center [154, 218] width 7 height 7
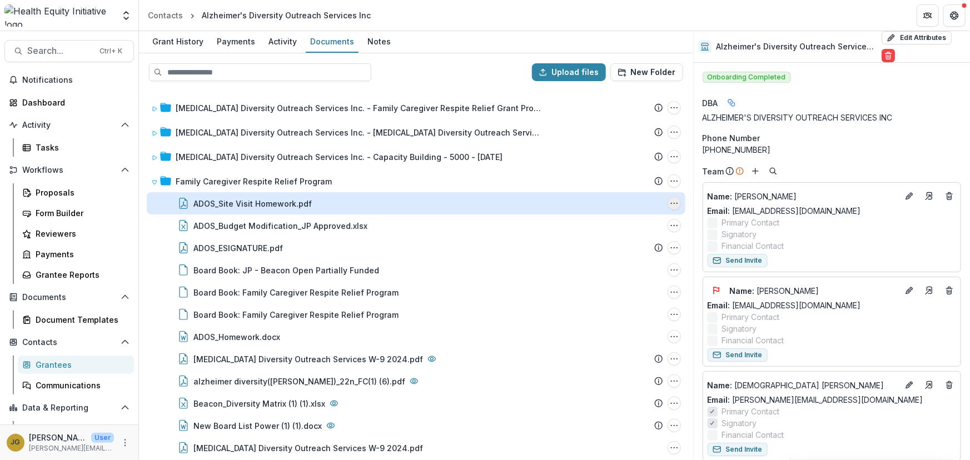
click at [672, 205] on icon "ADOS_Site Visit Homework.pdf Options" at bounding box center [674, 203] width 9 height 9
click at [583, 244] on button "Download" at bounding box center [618, 243] width 119 height 18
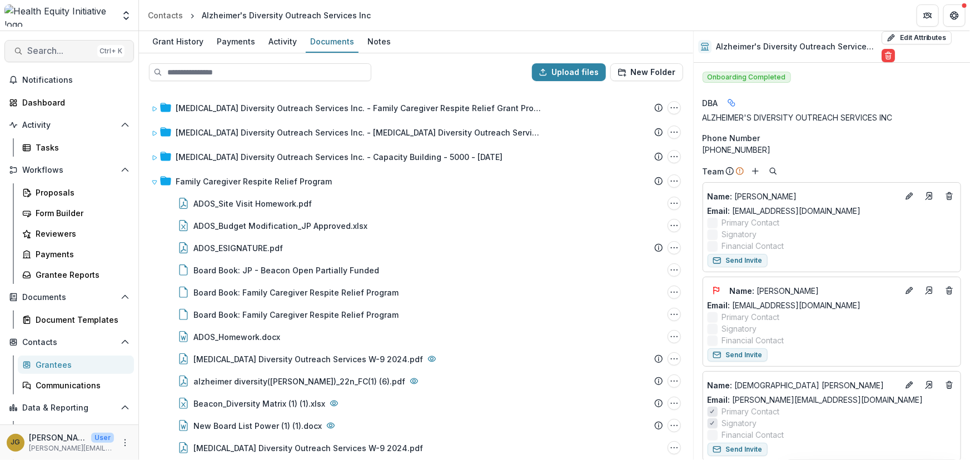
click at [35, 47] on span "Search..." at bounding box center [60, 51] width 66 height 11
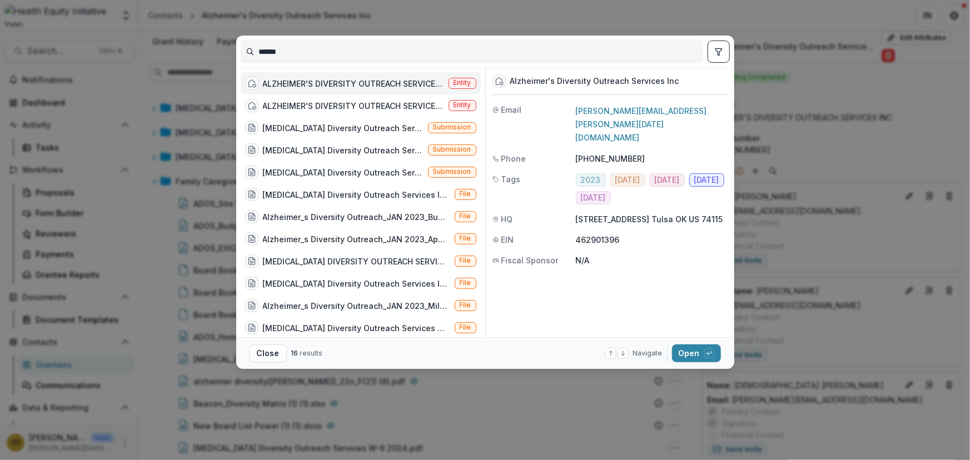
drag, startPoint x: 295, startPoint y: 50, endPoint x: 223, endPoint y: 49, distance: 72.3
click at [223, 49] on div "****** [MEDICAL_DATA] DIVERSITY OUTREACH SERVICES INC Entity [MEDICAL_DATA] DIV…" at bounding box center [485, 230] width 970 height 460
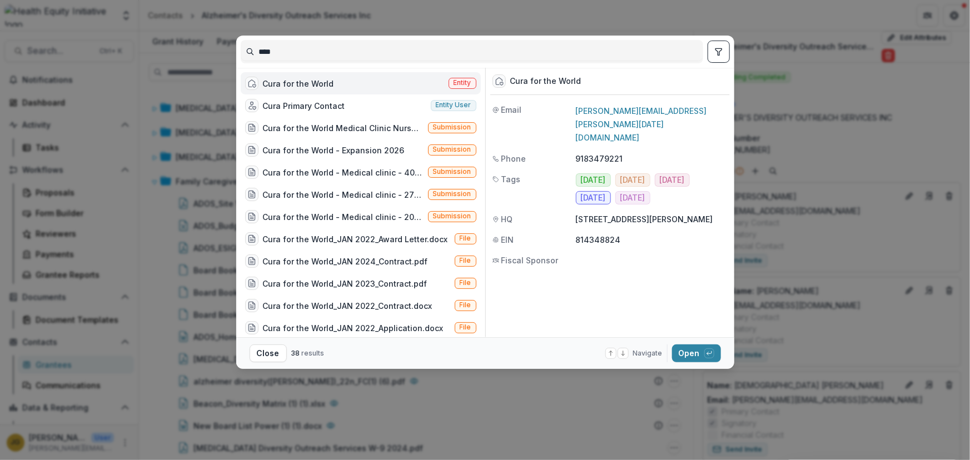
type input "****"
click at [272, 84] on div "Cura for the World" at bounding box center [298, 84] width 71 height 12
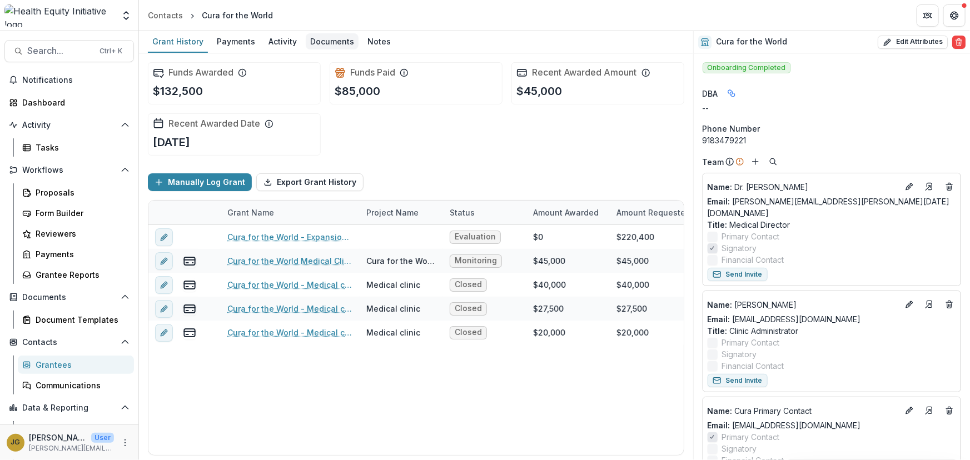
click at [322, 39] on div "Documents" at bounding box center [332, 41] width 53 height 16
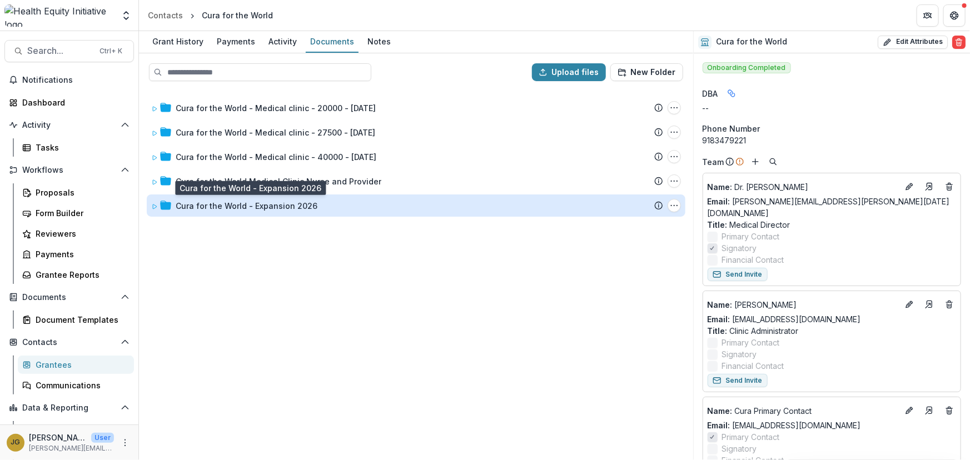
click at [255, 206] on div "Cura for the World - Expansion 2026" at bounding box center [247, 206] width 142 height 12
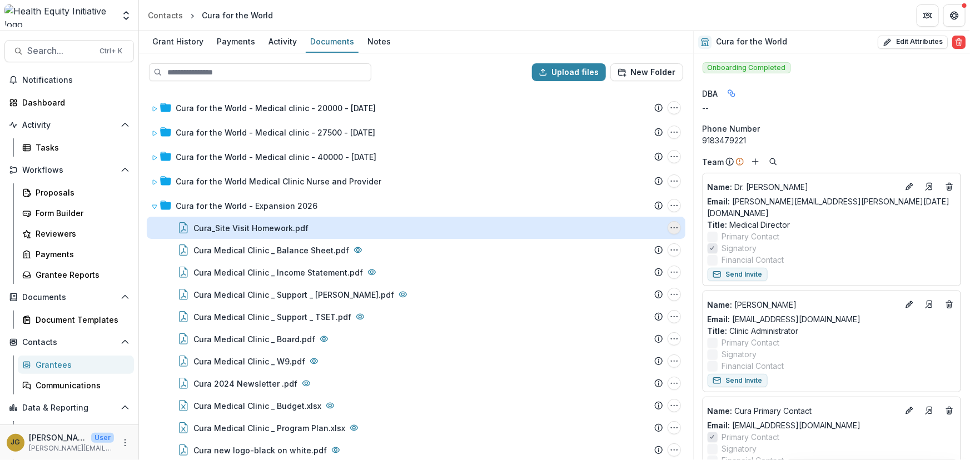
click at [672, 226] on icon "Cura_Site Visit Homework.pdf Options" at bounding box center [674, 228] width 9 height 9
click at [588, 269] on button "Download" at bounding box center [618, 268] width 119 height 18
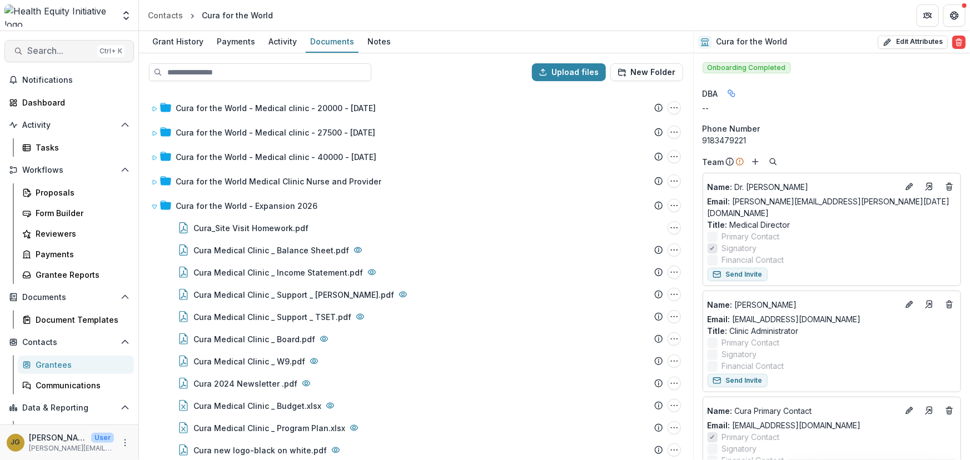
click at [63, 51] on span "Search..." at bounding box center [60, 51] width 66 height 11
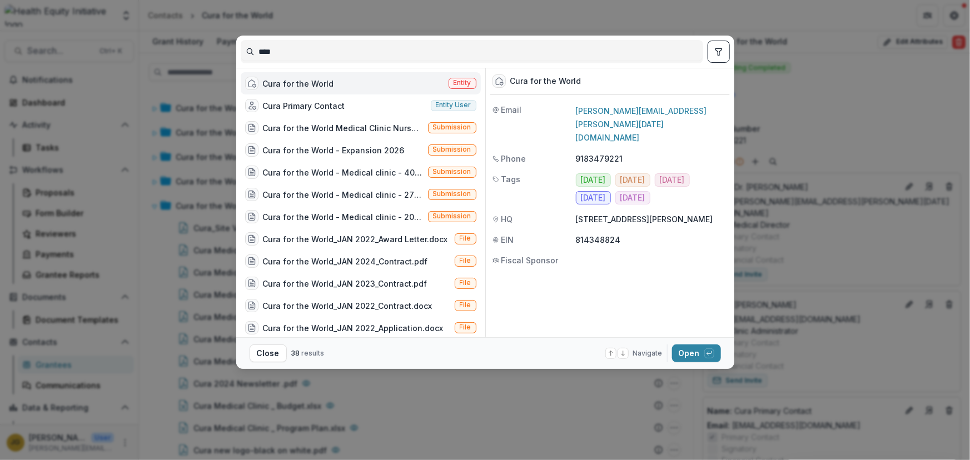
drag, startPoint x: 283, startPoint y: 50, endPoint x: 225, endPoint y: 45, distance: 58.6
click at [225, 45] on div "**** Cura for the World Entity Cura Primary Contact Entity user Cura for the Wo…" at bounding box center [485, 230] width 970 height 460
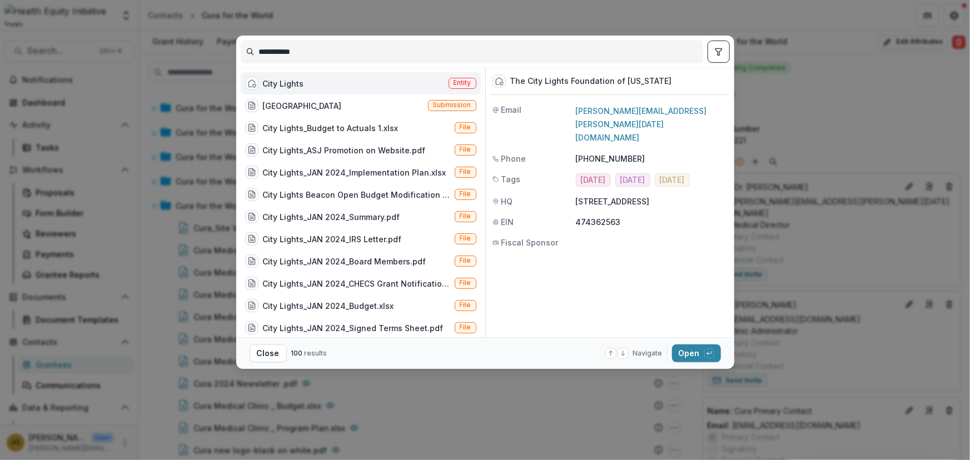
type input "**********"
click at [273, 81] on div "City Lights" at bounding box center [283, 84] width 41 height 12
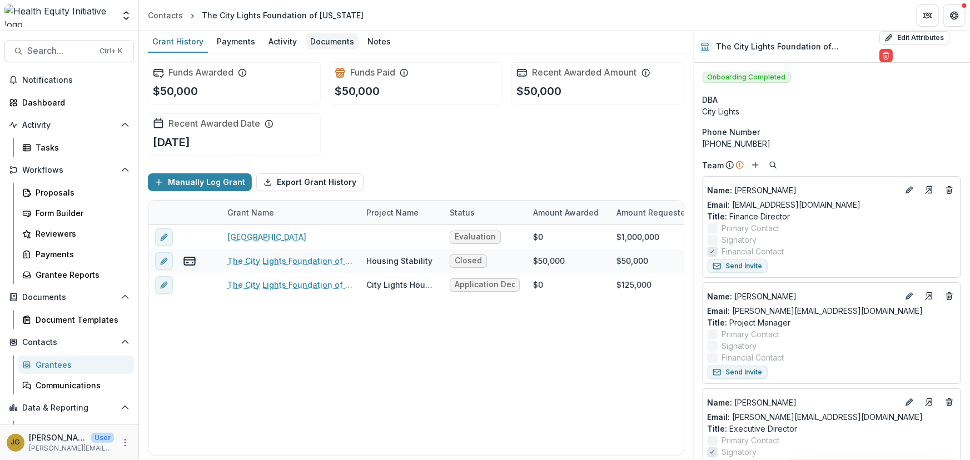
click at [326, 42] on div "Documents" at bounding box center [332, 41] width 53 height 16
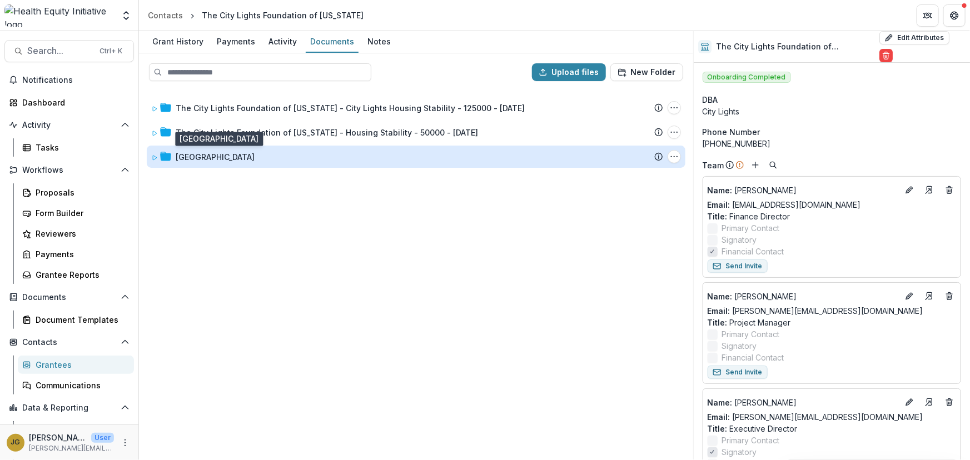
click at [185, 155] on div "[GEOGRAPHIC_DATA]" at bounding box center [215, 157] width 79 height 12
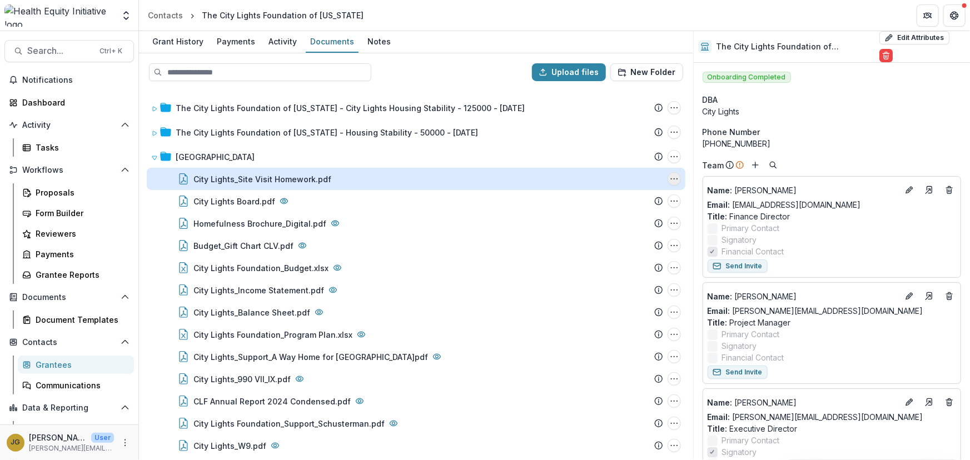
click at [670, 178] on icon "City Lights_Site Visit Homework.pdf Options" at bounding box center [674, 179] width 9 height 9
click at [589, 217] on button "Download" at bounding box center [618, 219] width 119 height 18
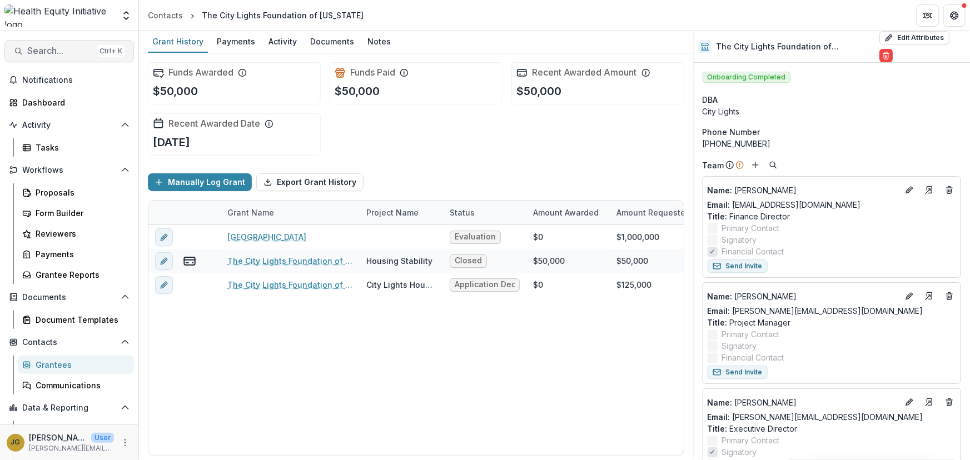
click at [49, 53] on span "Search..." at bounding box center [60, 51] width 66 height 11
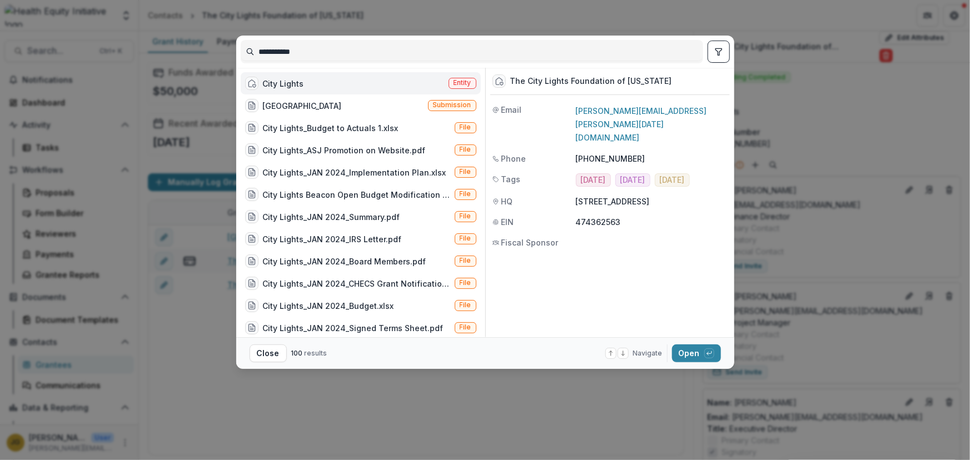
drag, startPoint x: 315, startPoint y: 49, endPoint x: 188, endPoint y: 36, distance: 126.9
click at [188, 36] on div "**********" at bounding box center [485, 230] width 970 height 460
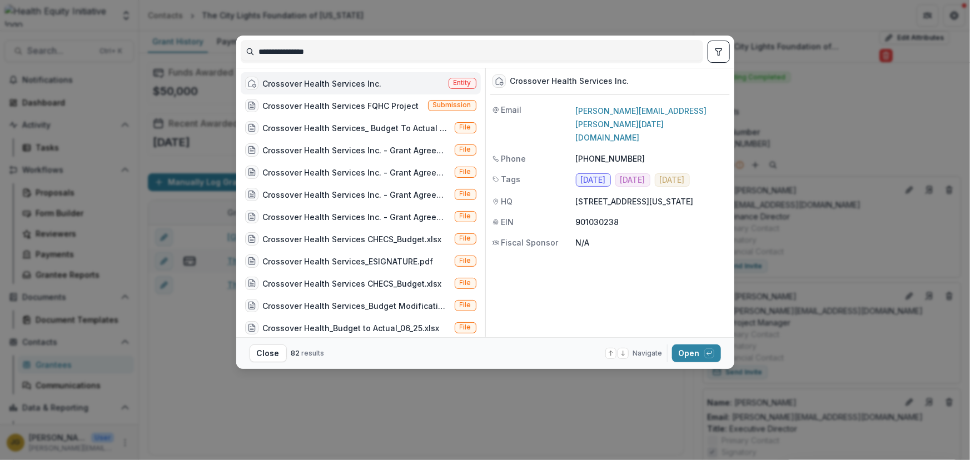
type input "**********"
click at [306, 83] on div "Crossover Health Services Inc." at bounding box center [322, 84] width 119 height 12
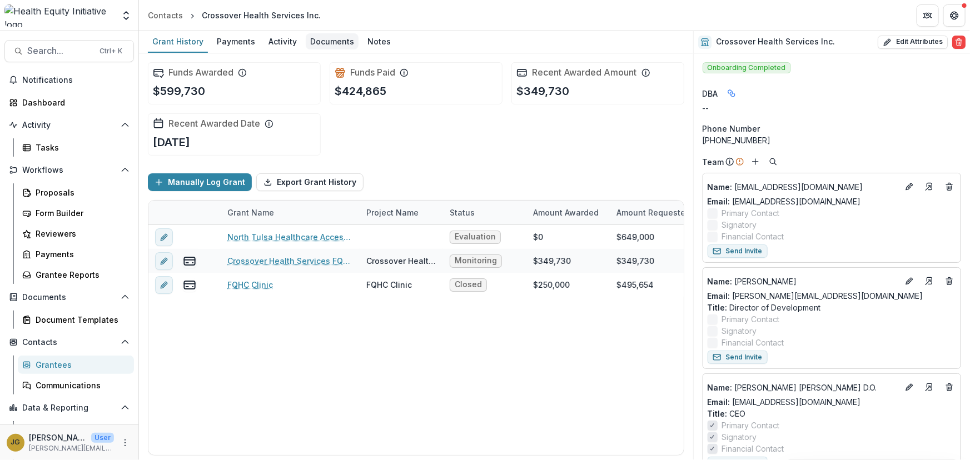
click at [319, 39] on div "Documents" at bounding box center [332, 41] width 53 height 16
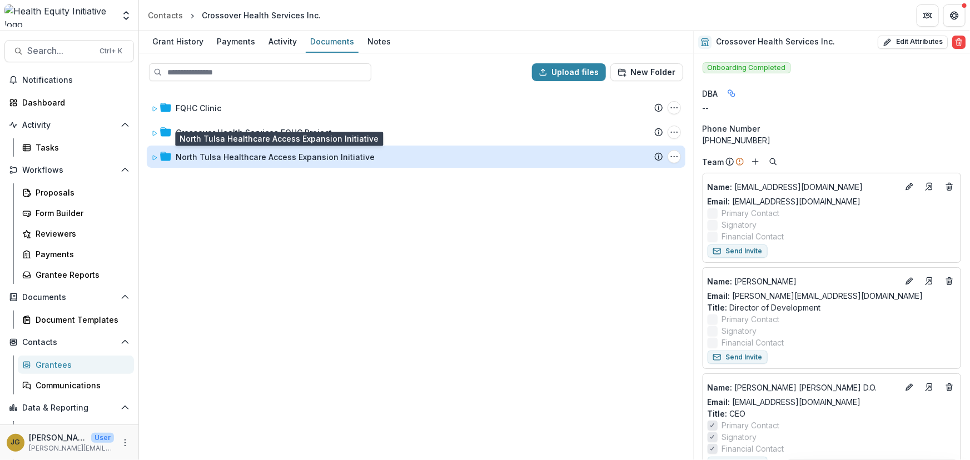
click at [254, 157] on div "North Tulsa Healthcare Access Expansion Initiative" at bounding box center [275, 157] width 199 height 12
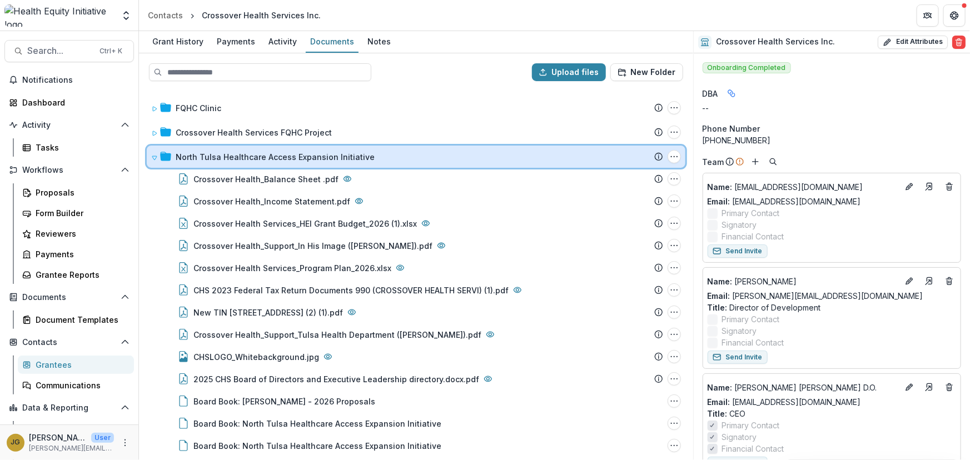
click at [153, 157] on icon at bounding box center [154, 158] width 7 height 7
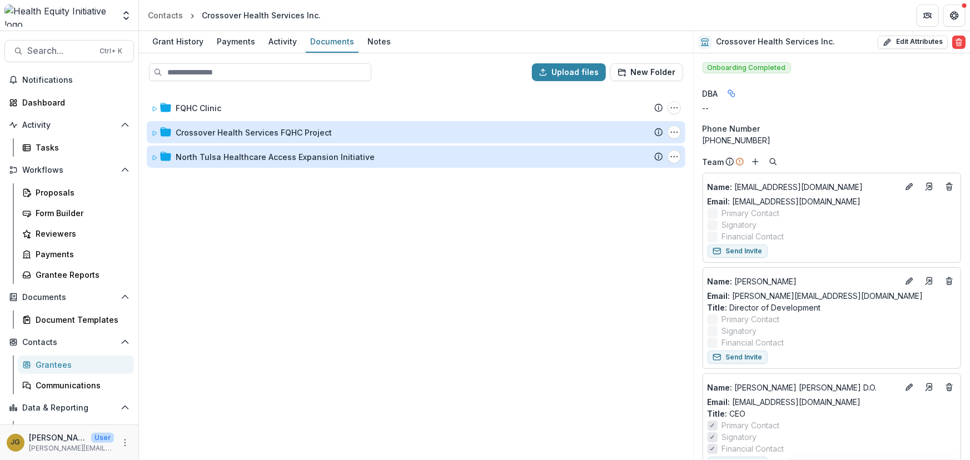
click at [186, 135] on div "Crossover Health Services FQHC Project" at bounding box center [254, 133] width 156 height 12
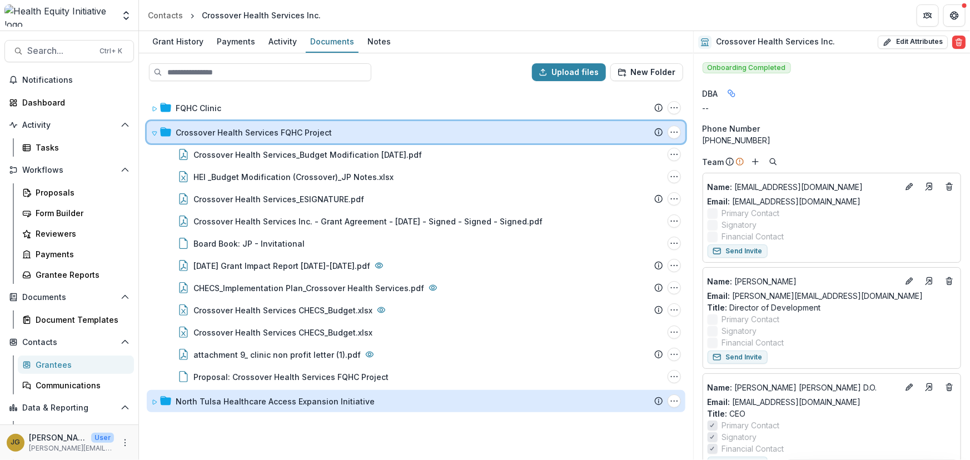
click at [151, 131] on icon at bounding box center [154, 133] width 7 height 7
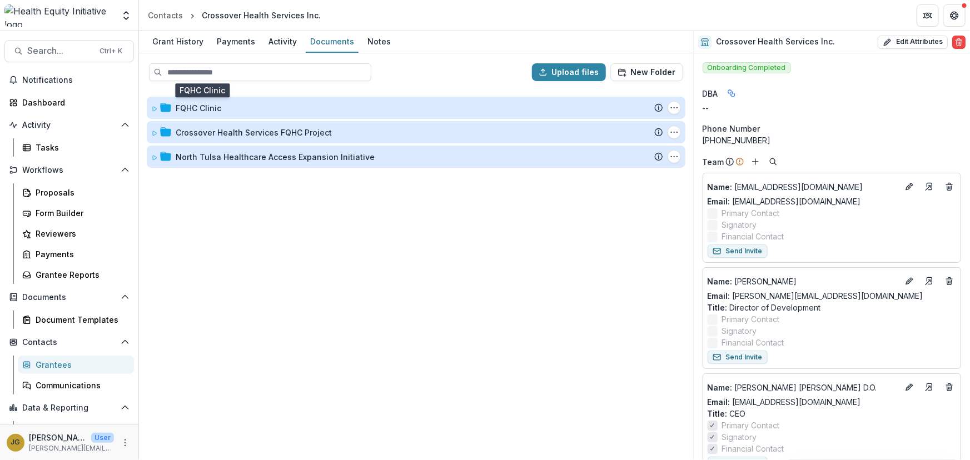
click at [183, 108] on div "FQHC Clinic" at bounding box center [199, 108] width 46 height 12
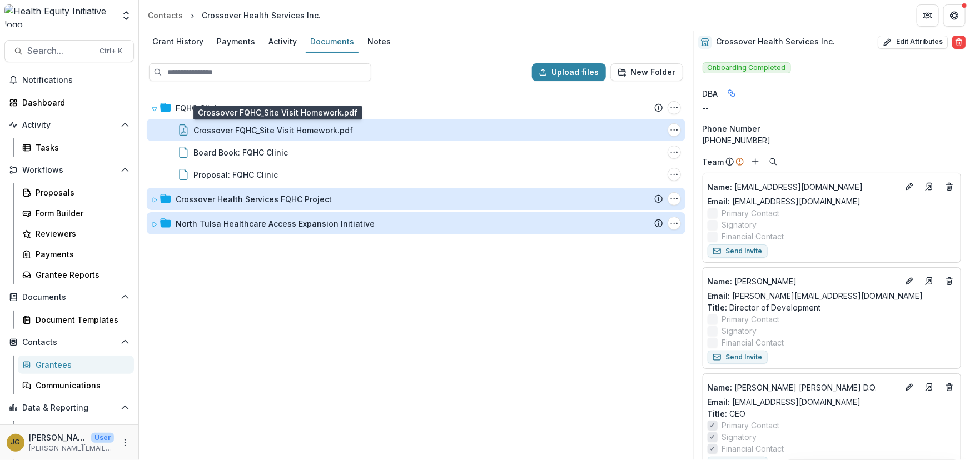
click at [213, 130] on div "Crossover FQHC_Site Visit Homework.pdf" at bounding box center [273, 131] width 160 height 12
click at [213, 128] on div "Loading..." at bounding box center [485, 231] width 611 height 296
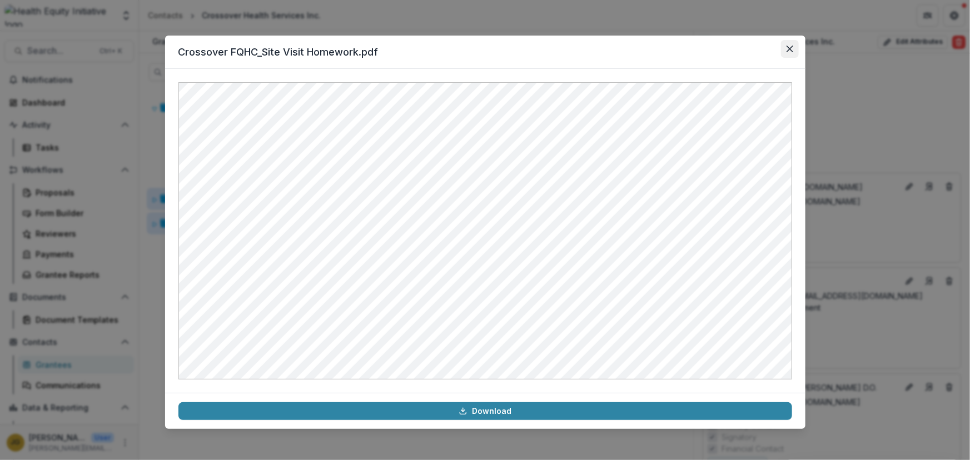
click at [789, 53] on button "Close" at bounding box center [790, 49] width 18 height 18
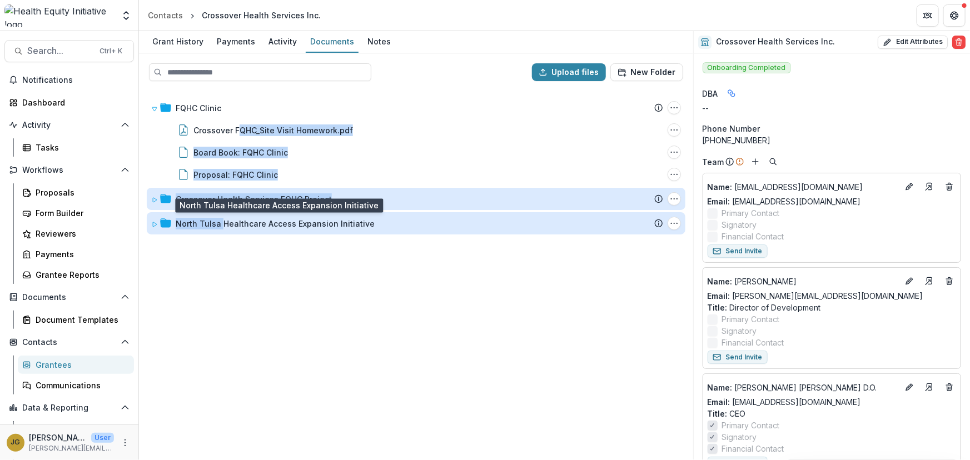
drag, startPoint x: 239, startPoint y: 128, endPoint x: 222, endPoint y: 227, distance: 99.7
click at [222, 227] on div "FQHC Clinic Submission Temelio Proposal Attached proposal documents Report Task…" at bounding box center [416, 274] width 552 height 369
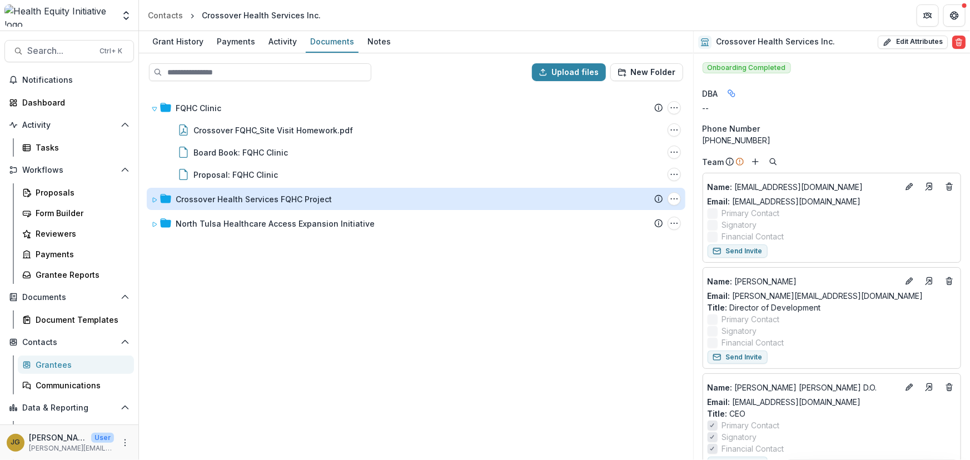
click at [261, 290] on div "FQHC Clinic Submission Temelio Proposal Attached proposal documents Report Task…" at bounding box center [416, 274] width 552 height 369
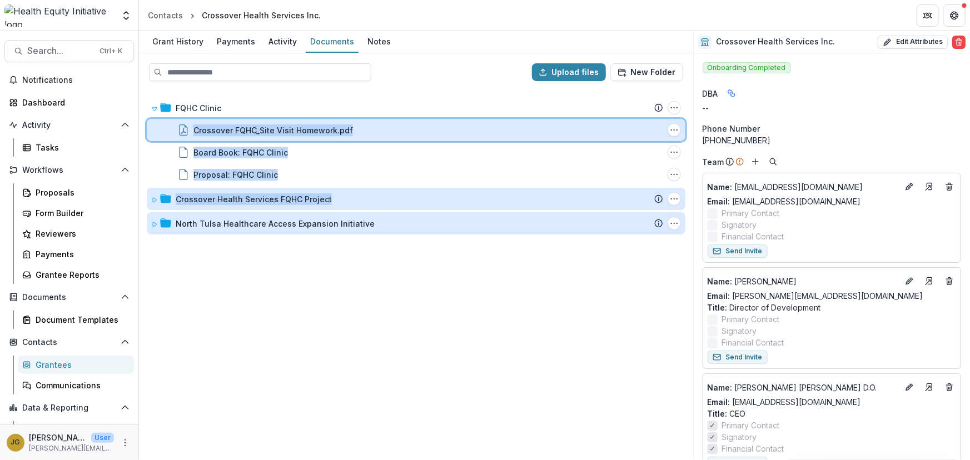
drag, startPoint x: 183, startPoint y: 129, endPoint x: 155, endPoint y: 229, distance: 104.0
click at [155, 229] on div "FQHC Clinic Submission Temelio Proposal Attached proposal documents Report Task…" at bounding box center [416, 274] width 552 height 369
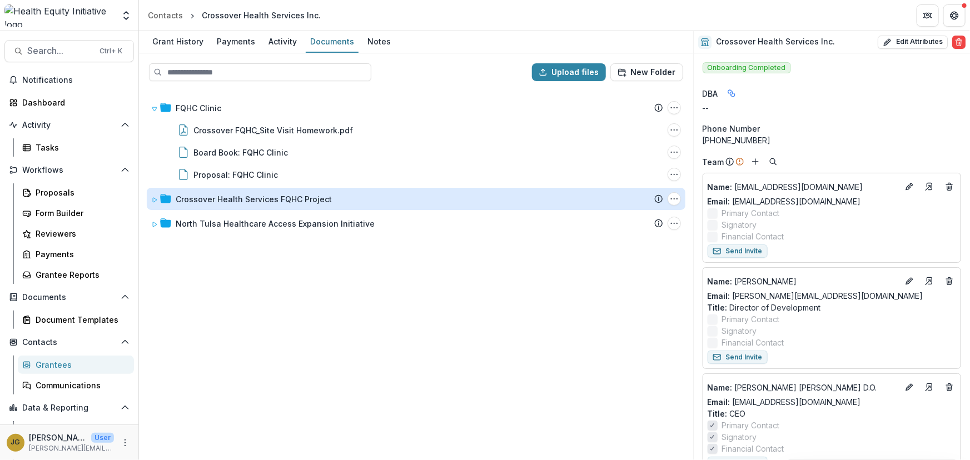
click at [249, 262] on div "FQHC Clinic Submission Temelio Proposal Attached proposal documents Report Task…" at bounding box center [416, 274] width 552 height 369
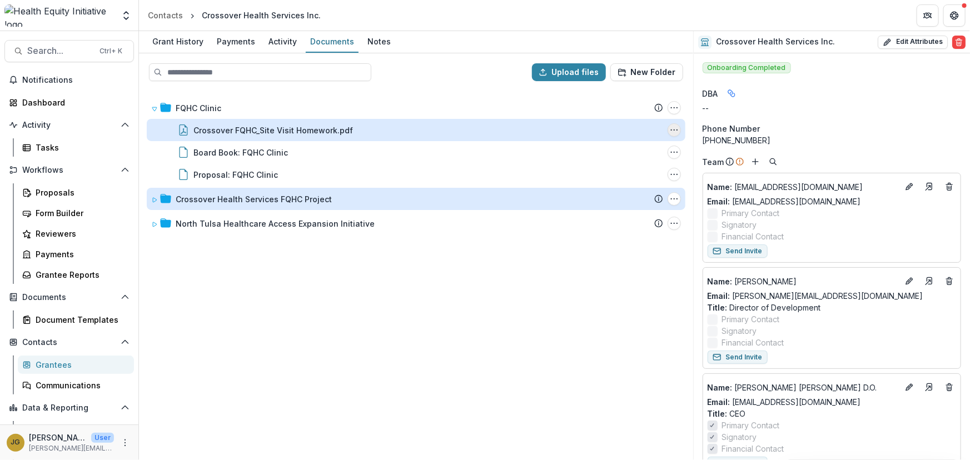
click at [671, 126] on icon "Crossover FQHC_Site Visit Homework.pdf Options" at bounding box center [674, 130] width 9 height 9
click at [589, 168] on button "Download" at bounding box center [618, 170] width 119 height 18
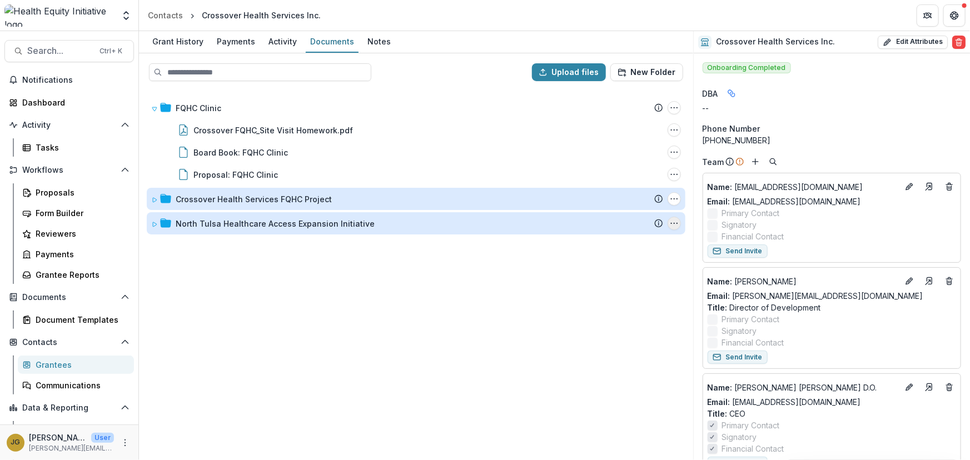
drag, startPoint x: 674, startPoint y: 130, endPoint x: 668, endPoint y: 221, distance: 91.4
click at [668, 221] on div "FQHC Clinic Submission Temelio Proposal Attached proposal documents Report Task…" at bounding box center [416, 274] width 552 height 369
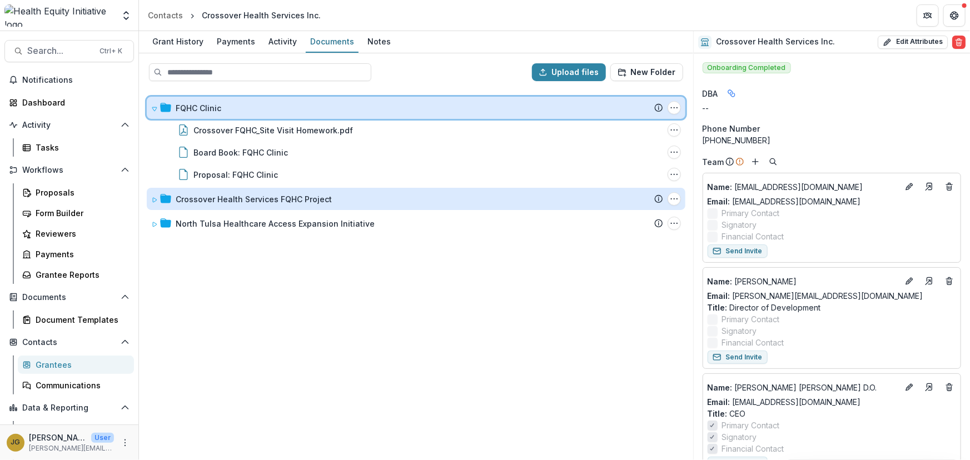
click at [153, 107] on icon at bounding box center [154, 109] width 7 height 7
